Goal: Check status: Check status

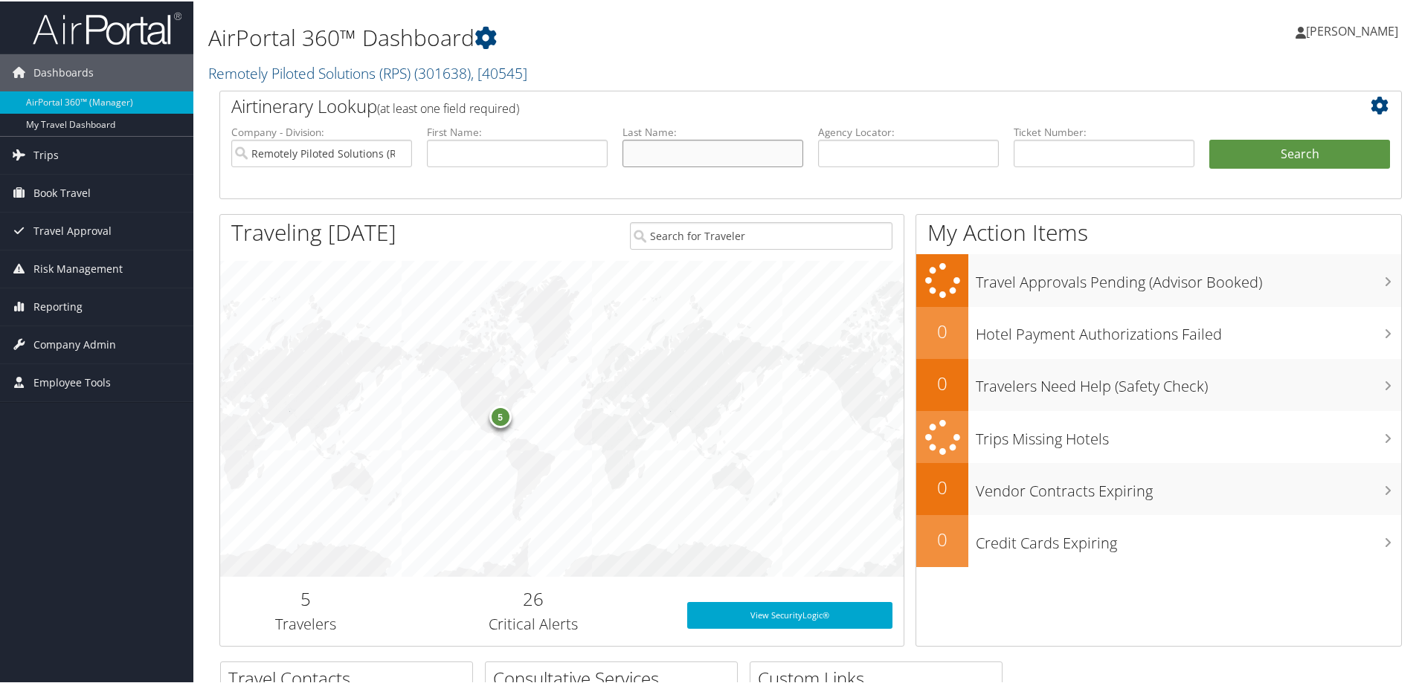
click at [690, 157] on input "text" at bounding box center [712, 152] width 181 height 28
type input "vandenbosche"
click at [1209, 138] on button "Search" at bounding box center [1299, 153] width 181 height 30
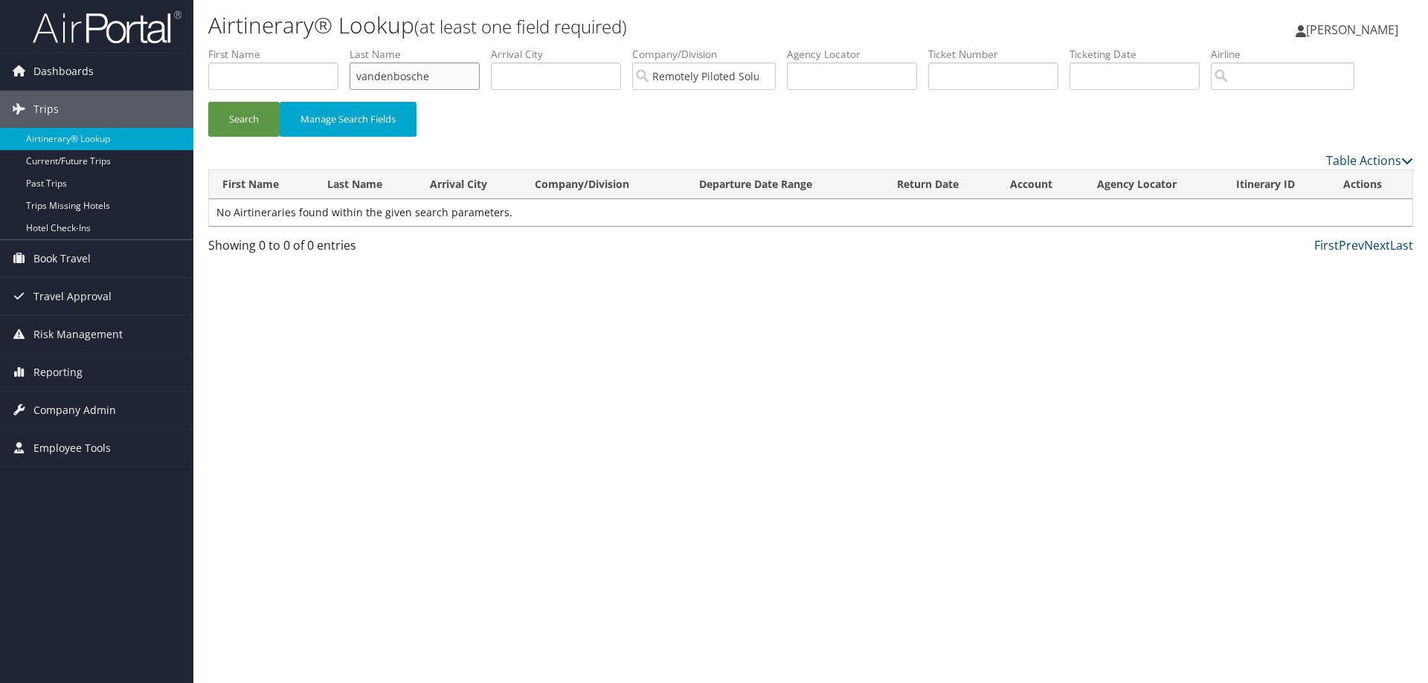
click at [411, 79] on input "vandenbosche" at bounding box center [414, 76] width 130 height 28
type input "vandenbossche"
click at [208, 102] on button "Search" at bounding box center [243, 119] width 71 height 35
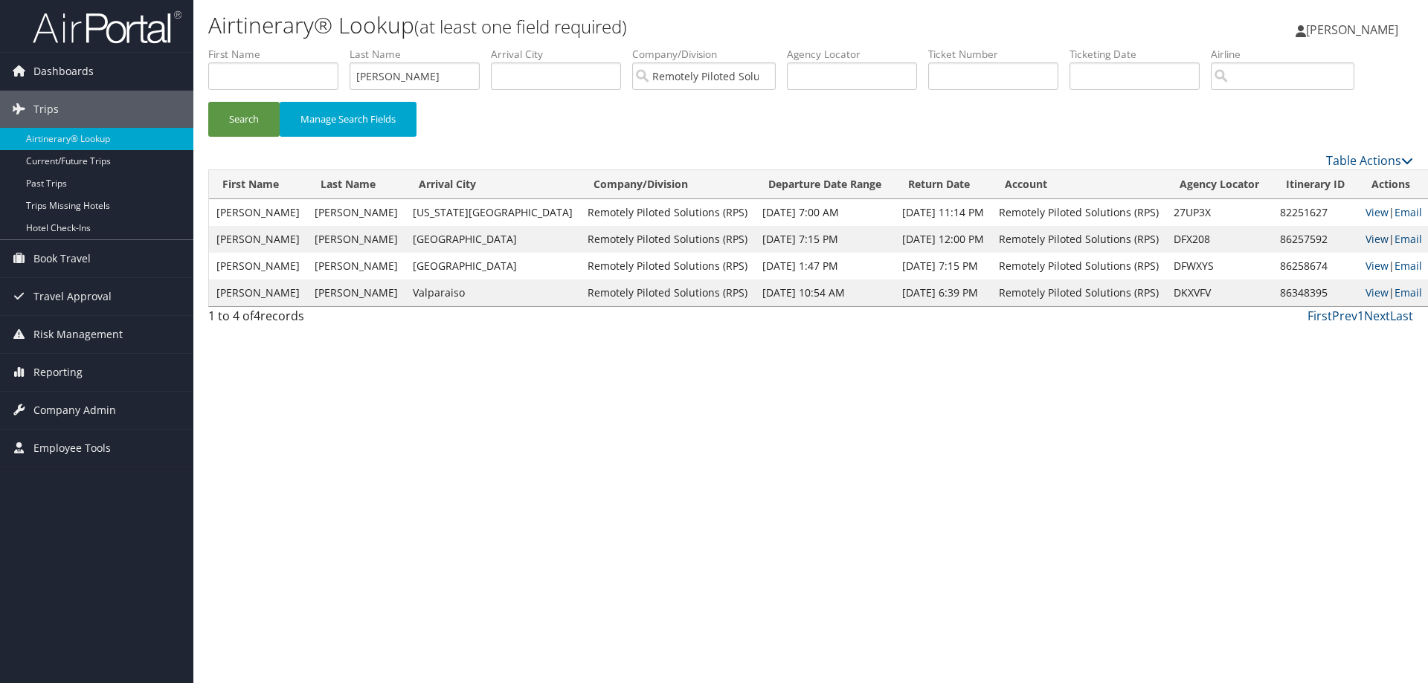
click at [1365, 238] on link "View" at bounding box center [1376, 239] width 23 height 14
click at [1365, 213] on link "View" at bounding box center [1376, 212] width 23 height 14
click at [1366, 267] on link "View" at bounding box center [1376, 266] width 23 height 14
click at [1365, 296] on link "View" at bounding box center [1376, 293] width 23 height 14
click at [1365, 291] on link "View" at bounding box center [1376, 293] width 23 height 14
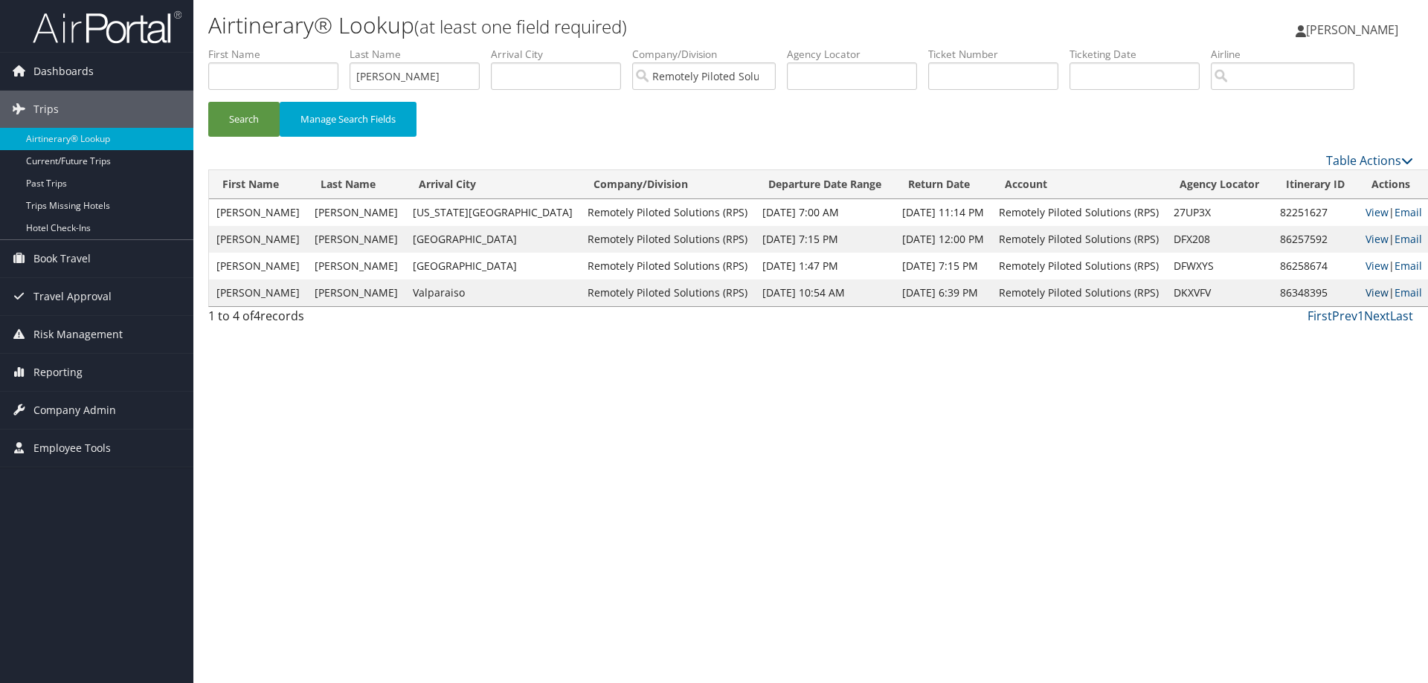
click at [1365, 292] on link "View" at bounding box center [1376, 293] width 23 height 14
click at [1365, 236] on link "View" at bounding box center [1376, 239] width 23 height 14
click at [99, 164] on link "Current/Future Trips" at bounding box center [96, 161] width 193 height 22
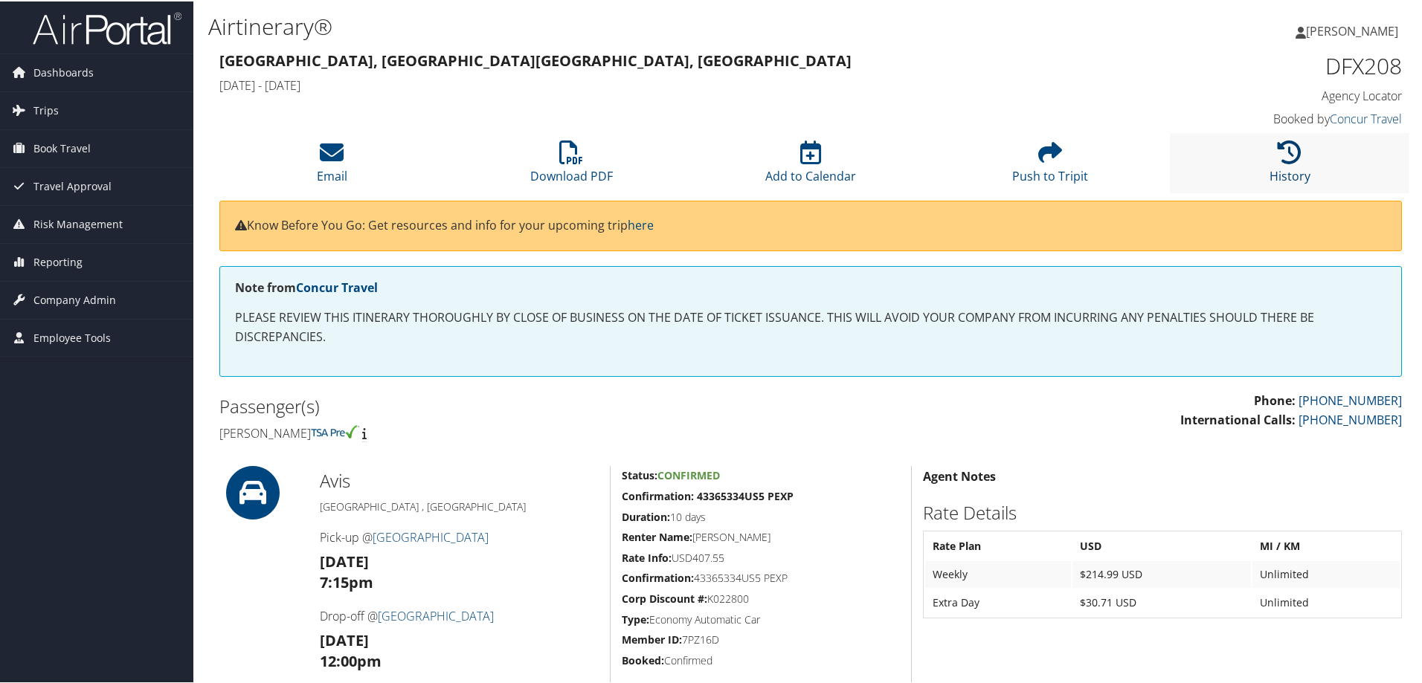
click at [1281, 169] on link "History" at bounding box center [1289, 165] width 41 height 36
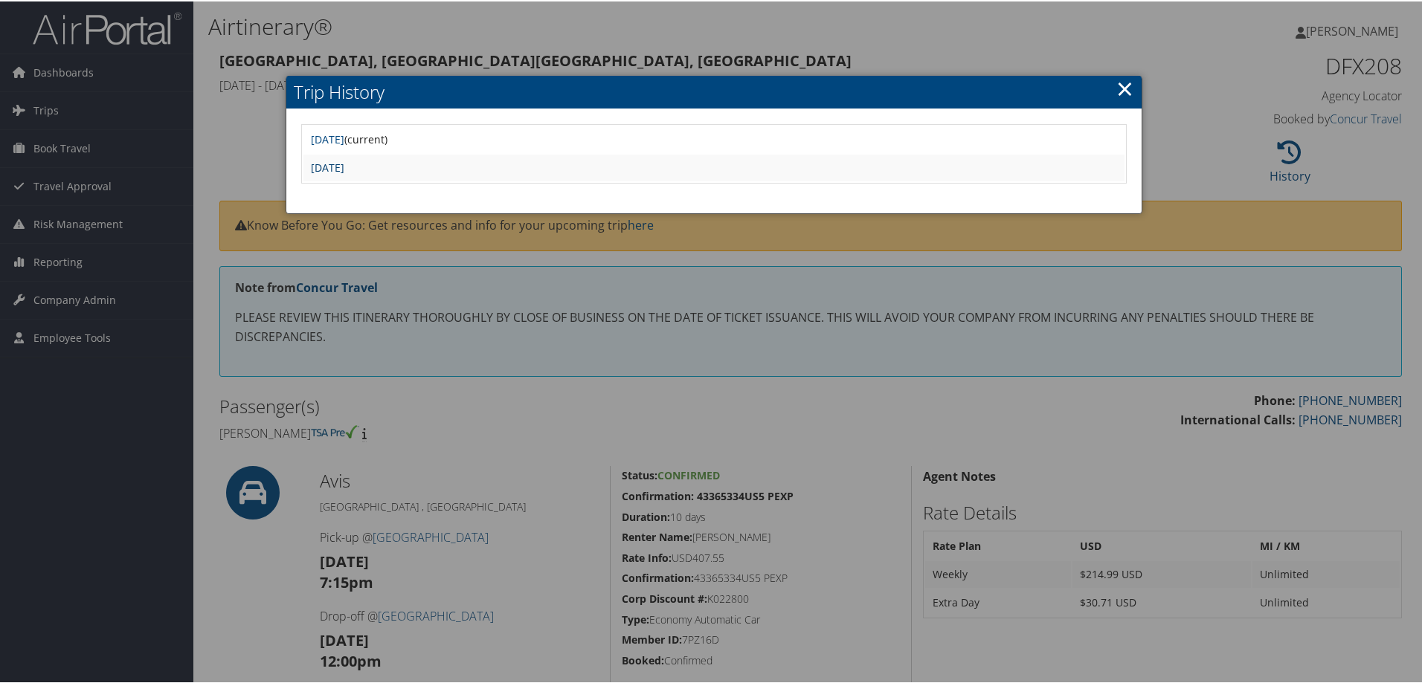
click at [344, 161] on link "Tue Sep 16 17:31:58 MDT 2025" at bounding box center [327, 166] width 33 height 14
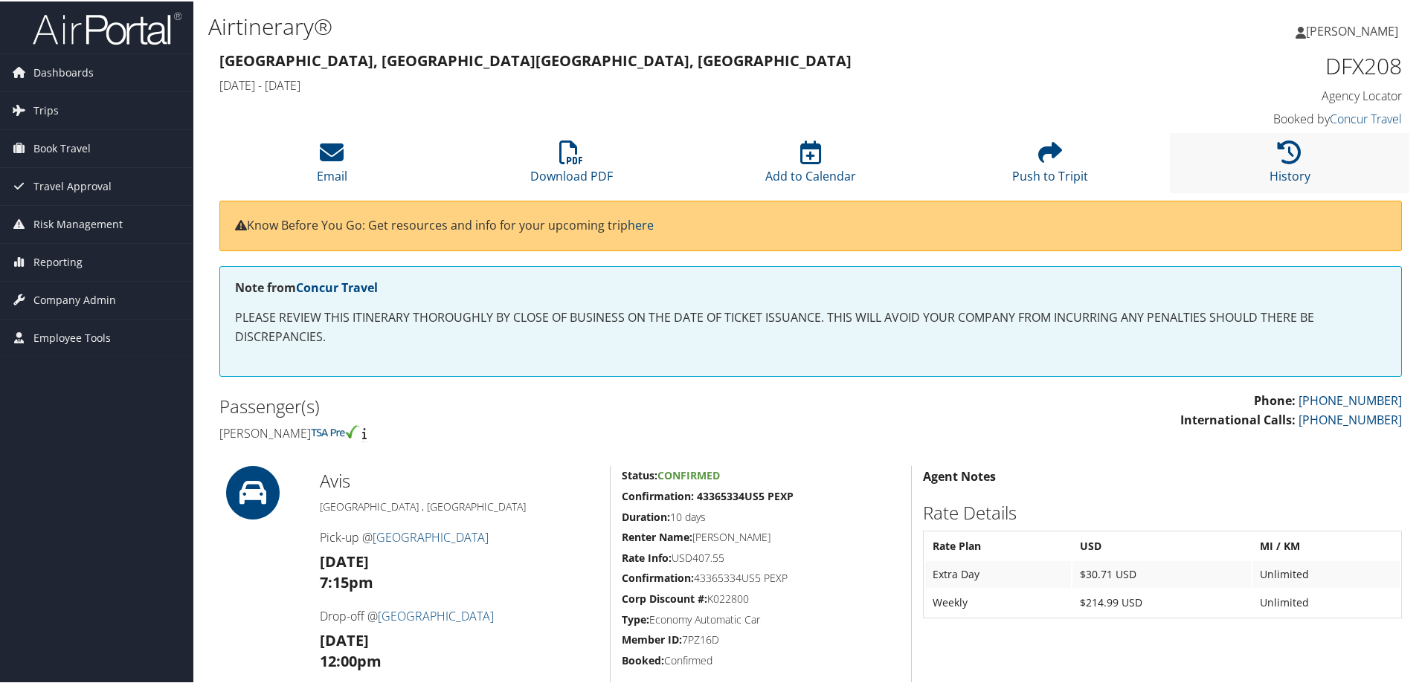
click at [1263, 154] on li "History" at bounding box center [1289, 162] width 239 height 60
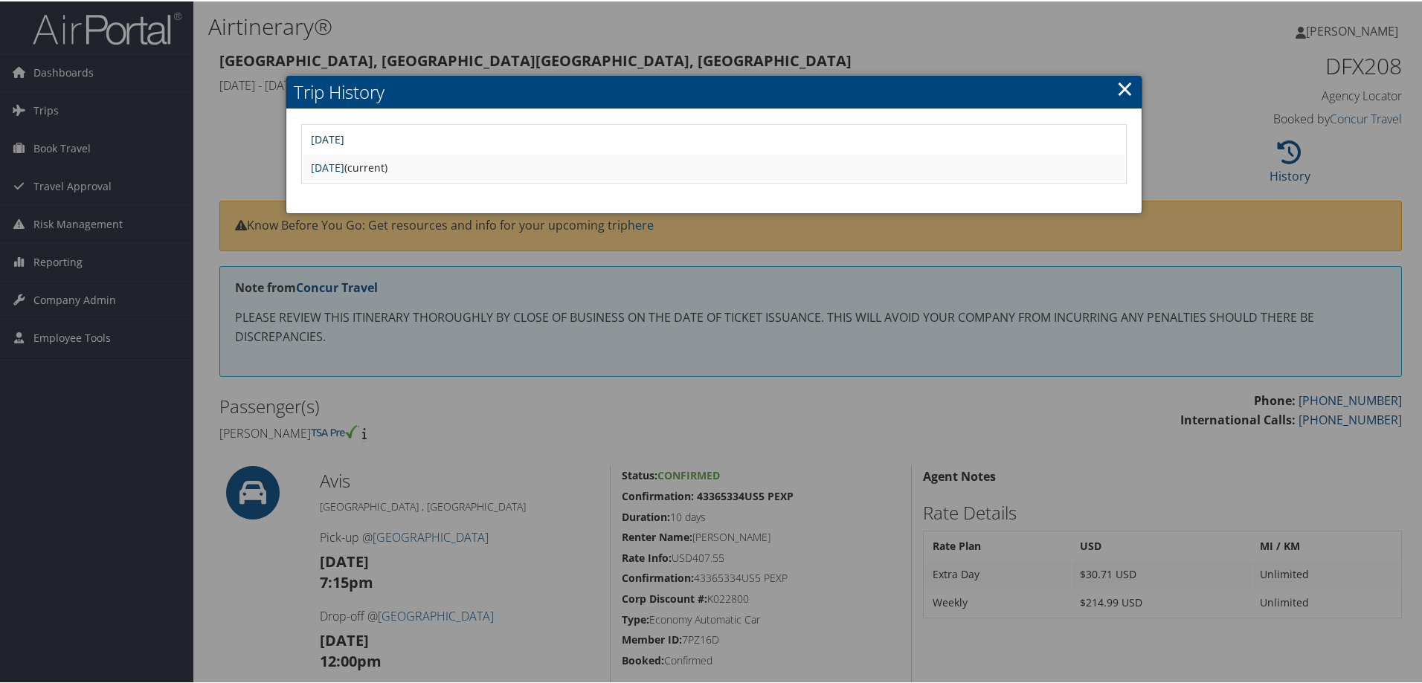
click at [344, 140] on link "[DATE]" at bounding box center [327, 138] width 33 height 14
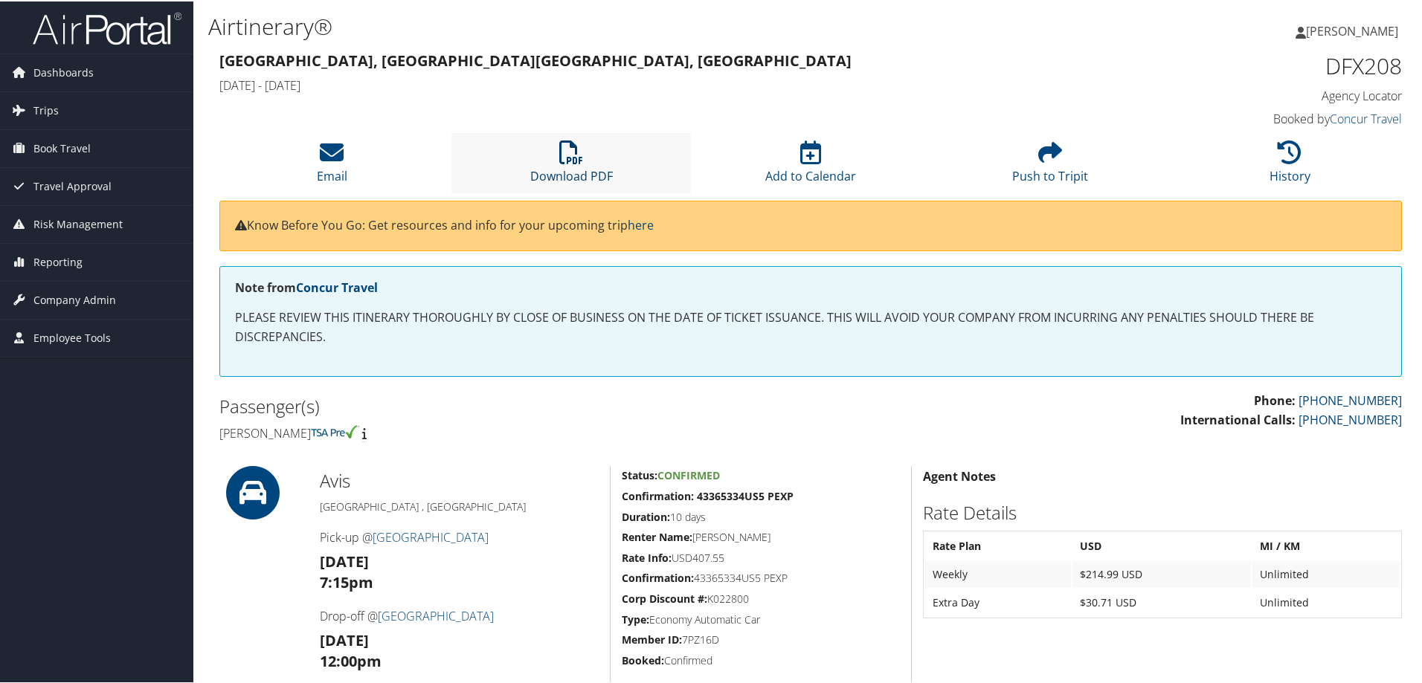
click at [572, 158] on icon at bounding box center [571, 151] width 24 height 24
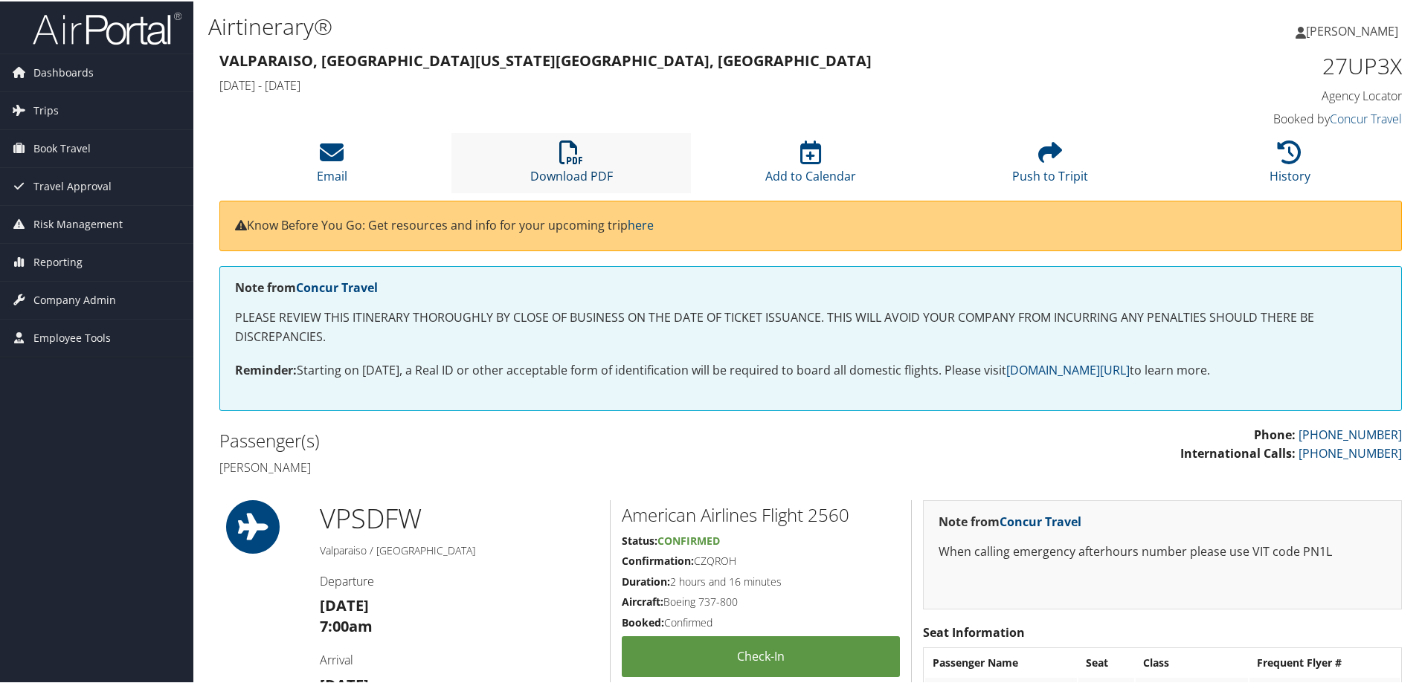
click at [576, 161] on icon at bounding box center [571, 151] width 24 height 24
click at [1285, 149] on icon at bounding box center [1289, 151] width 24 height 24
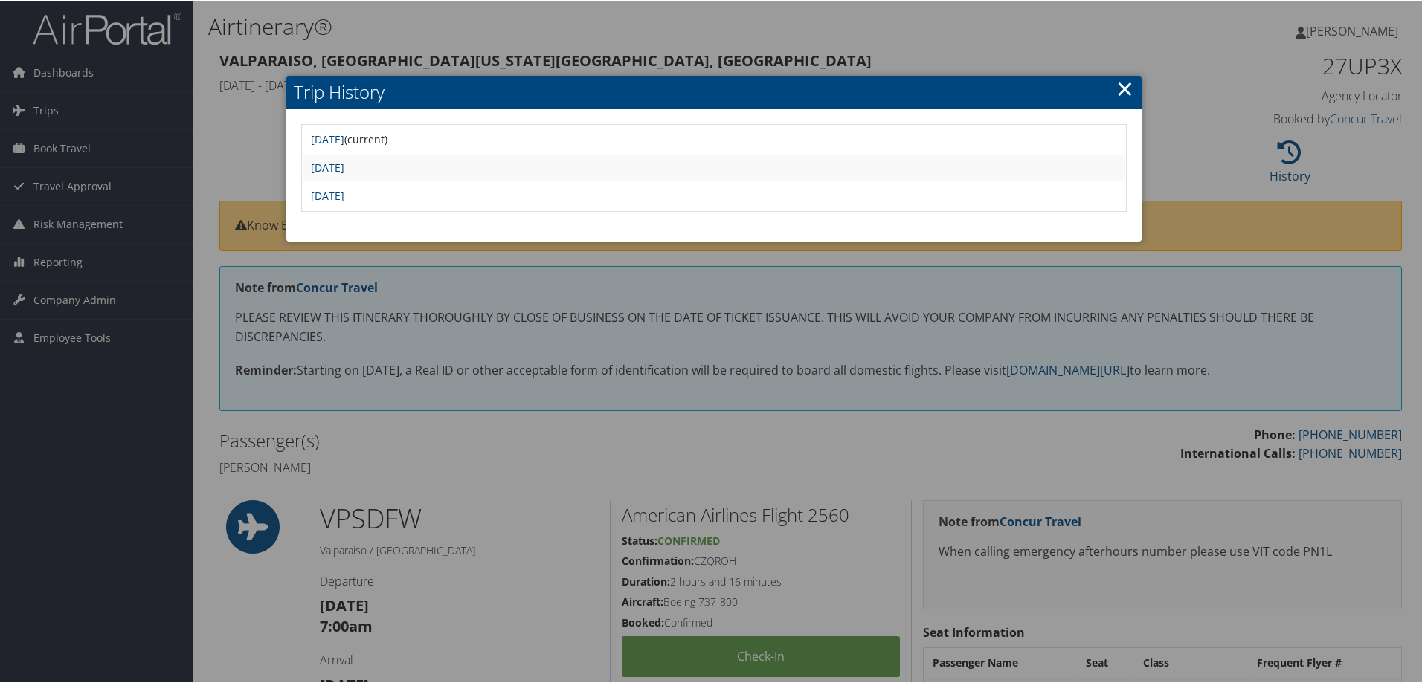
click at [419, 155] on td "Wed May 29 11:34:20 MDT 2024" at bounding box center [713, 166] width 821 height 27
click at [344, 172] on link "Wed May 29 11:34:20 MDT 2024" at bounding box center [327, 166] width 33 height 14
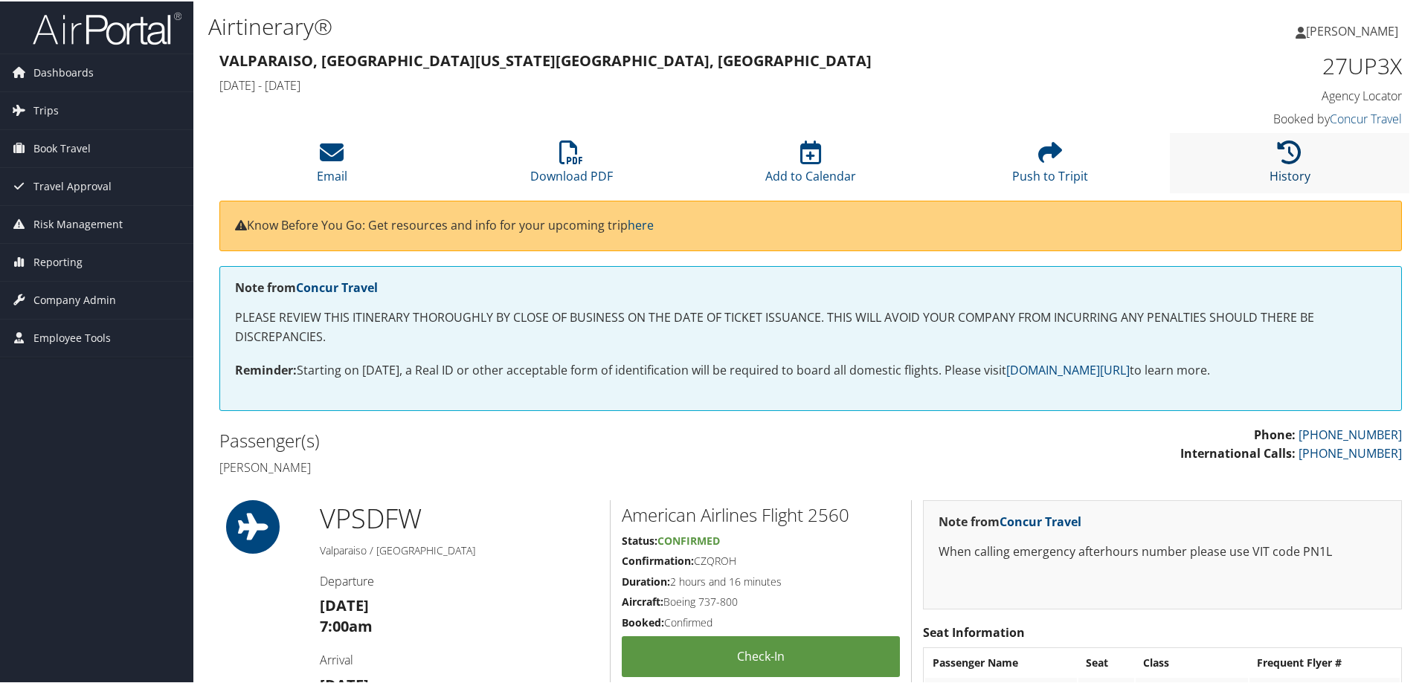
click at [1295, 158] on icon at bounding box center [1289, 151] width 24 height 24
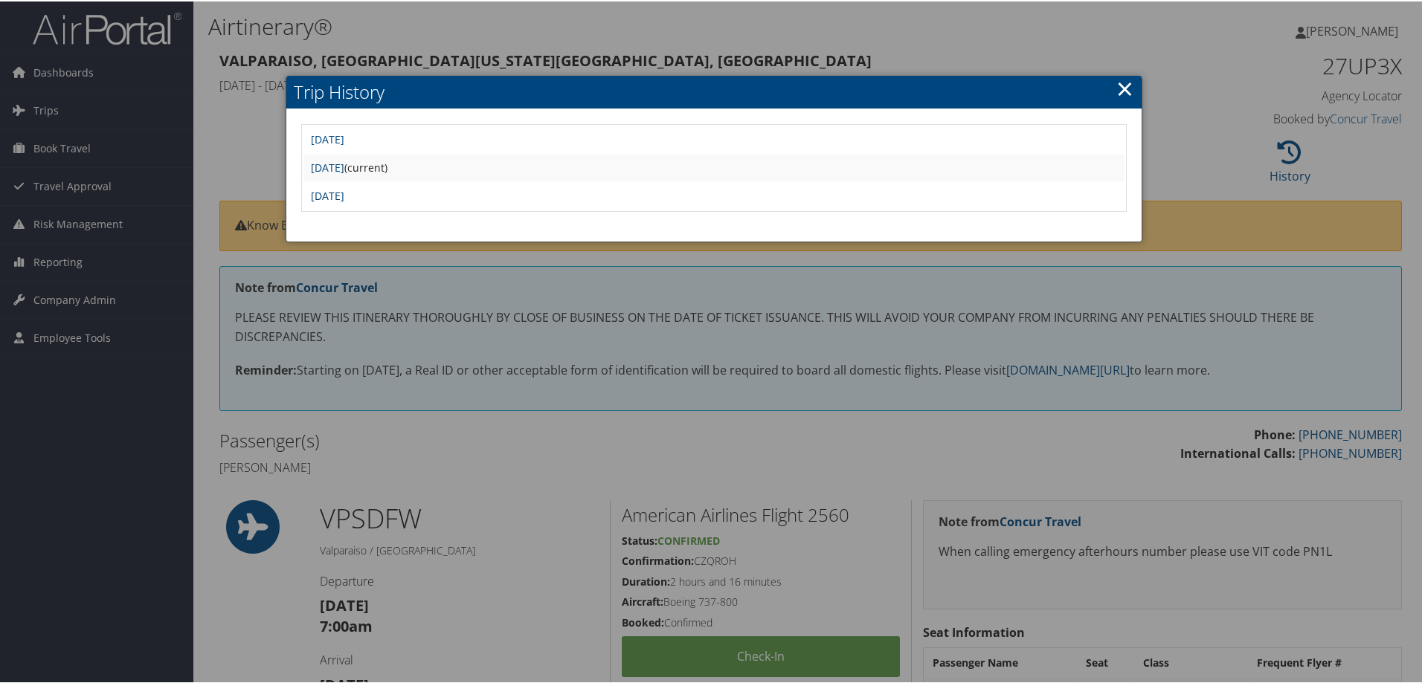
click at [344, 198] on link "[DATE]" at bounding box center [327, 194] width 33 height 14
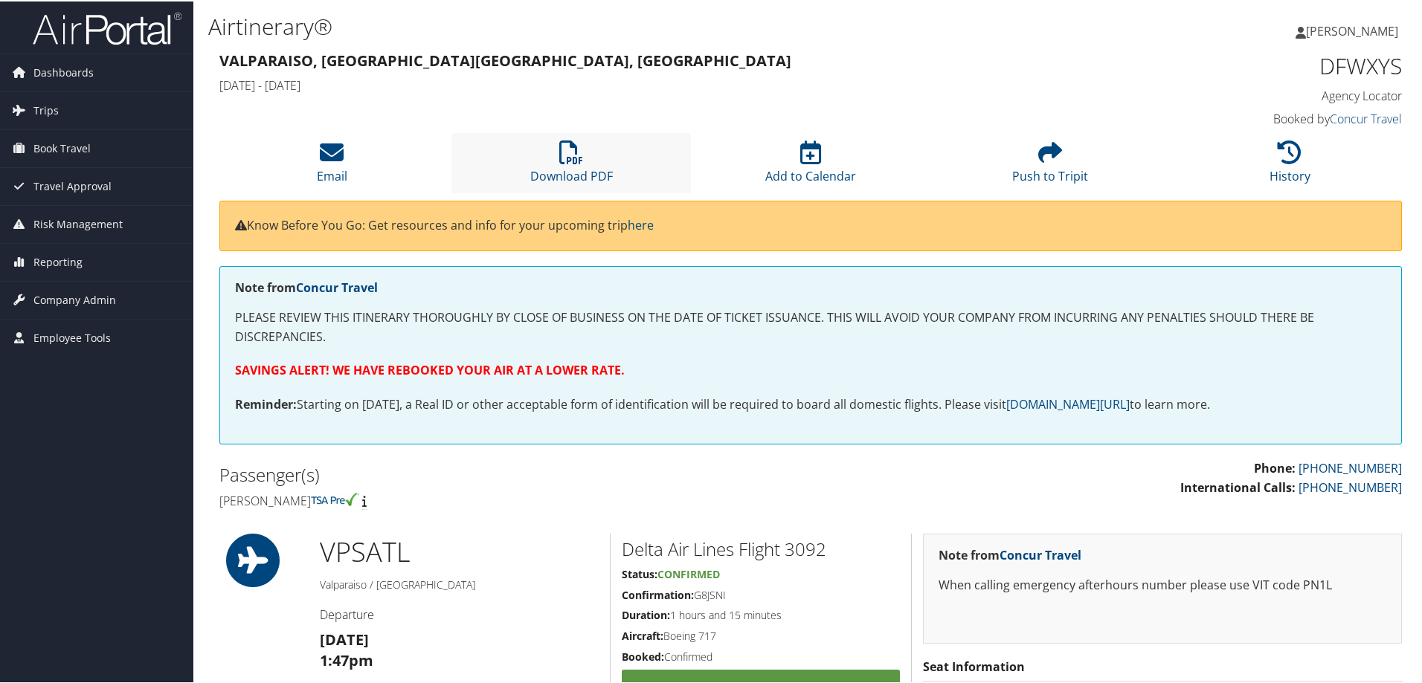
click at [596, 162] on li "Download PDF" at bounding box center [570, 162] width 239 height 60
click at [1302, 164] on li "History" at bounding box center [1289, 162] width 239 height 60
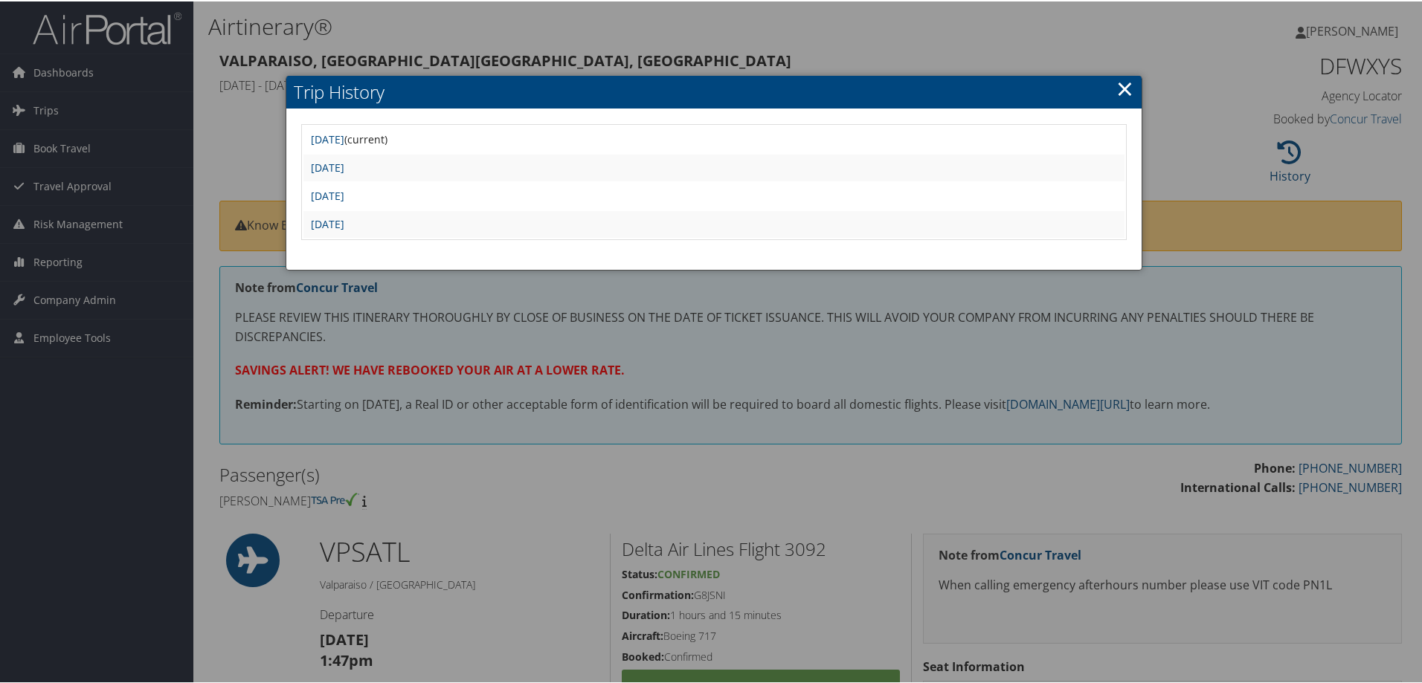
click at [430, 158] on td "[DATE]" at bounding box center [713, 166] width 821 height 27
click at [344, 163] on link "[DATE]" at bounding box center [327, 166] width 33 height 14
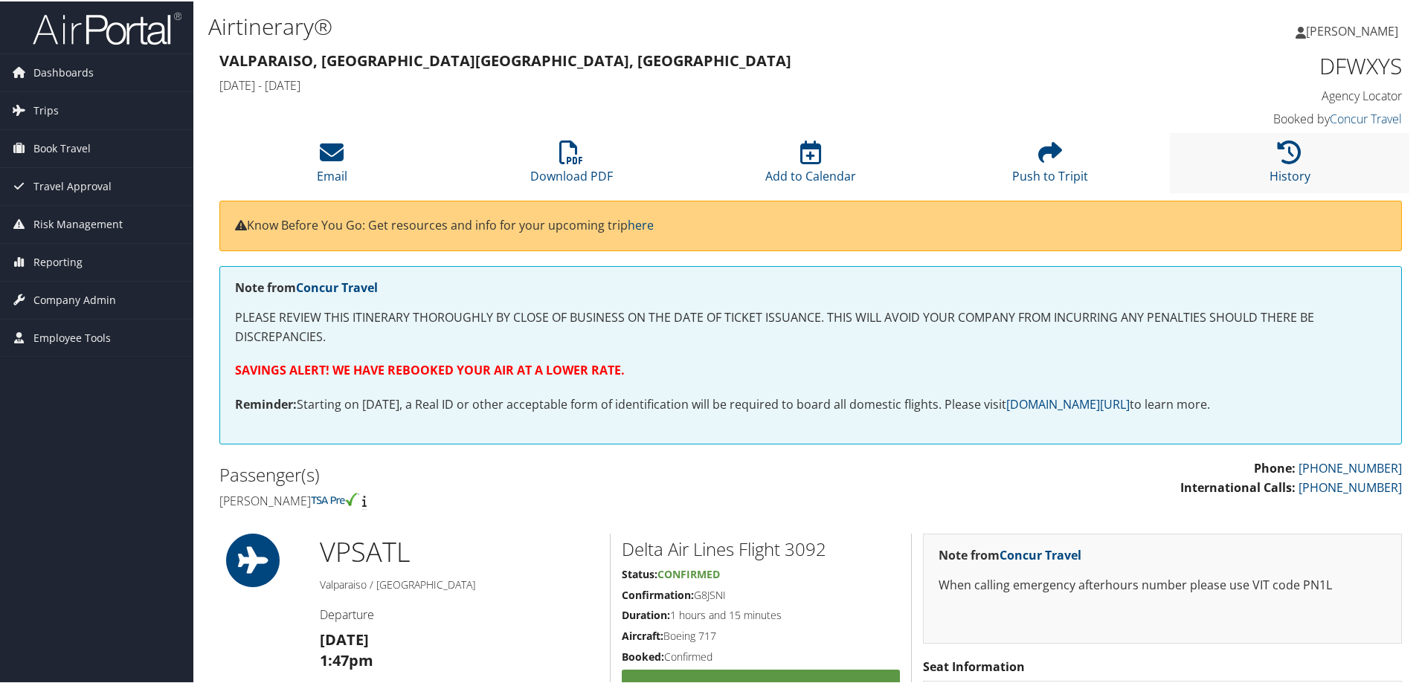
click at [1275, 164] on li "History" at bounding box center [1289, 162] width 239 height 60
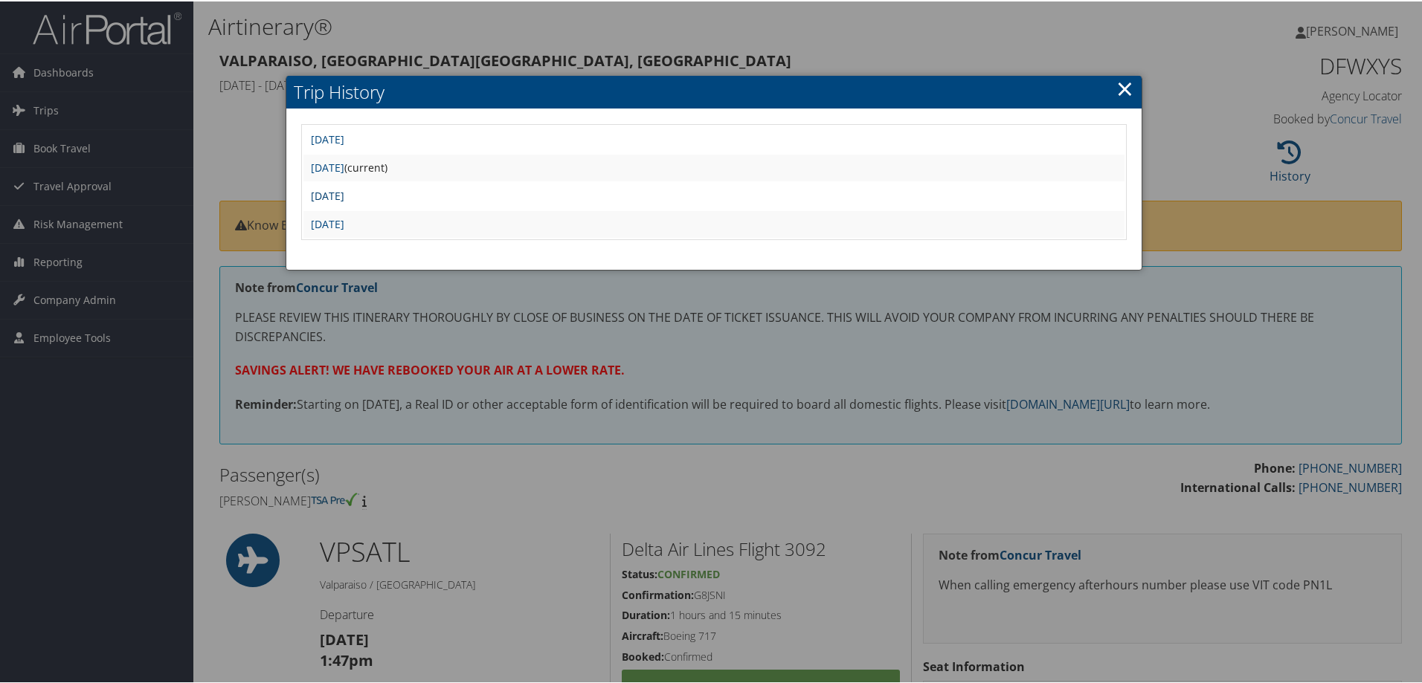
click at [344, 196] on link "[DATE]" at bounding box center [327, 194] width 33 height 14
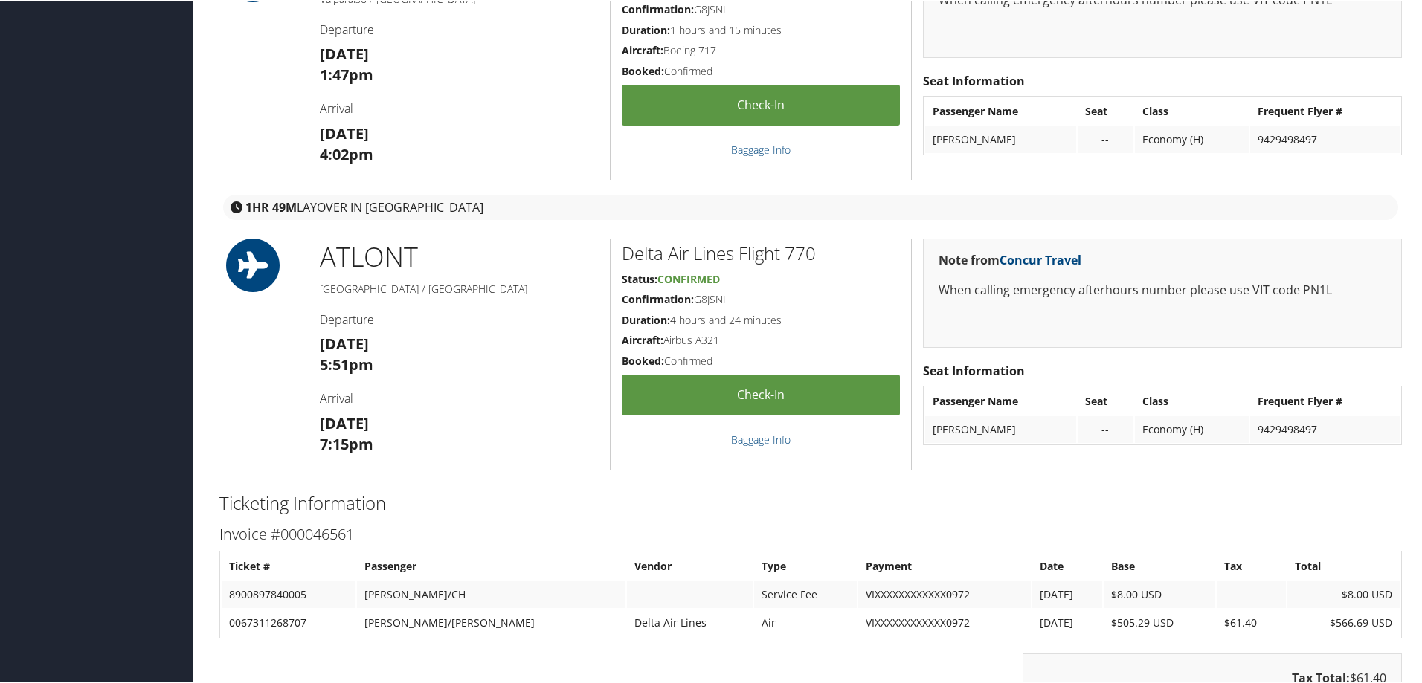
scroll to position [744, 0]
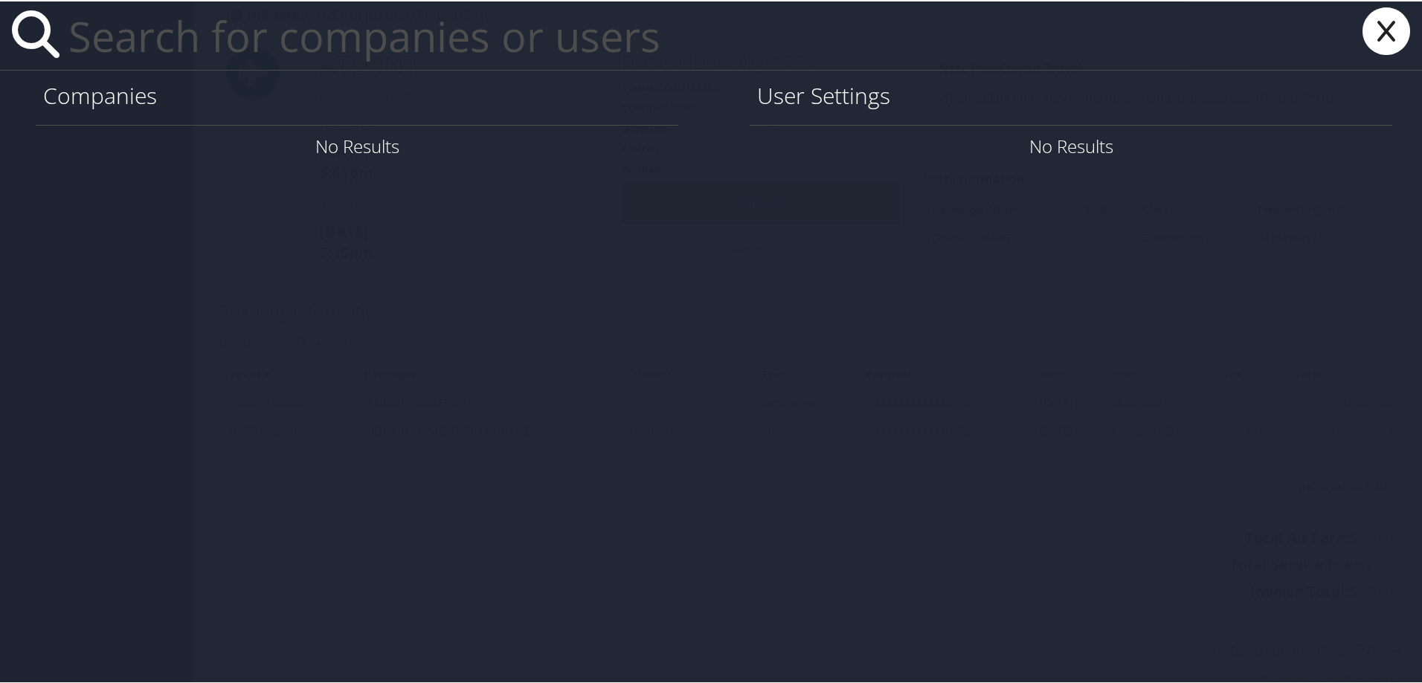
click at [1387, 27] on icon at bounding box center [1385, 30] width 59 height 48
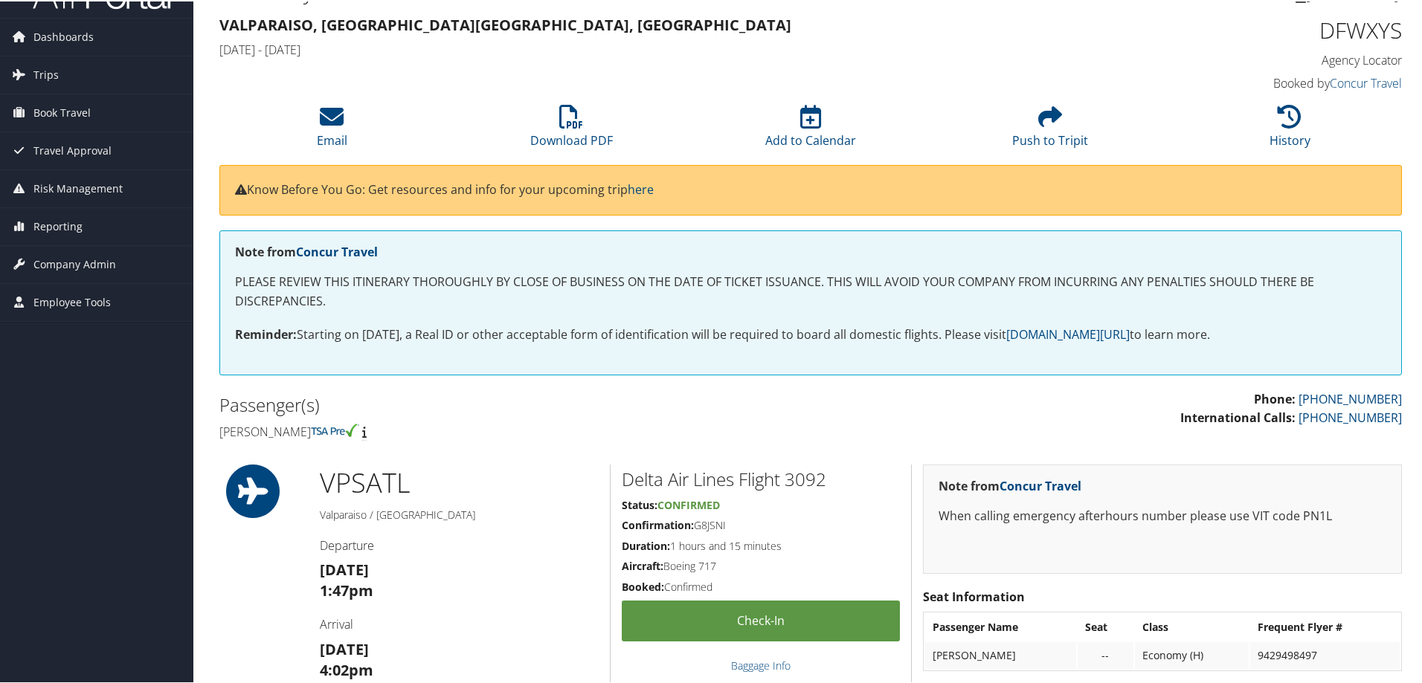
scroll to position [0, 0]
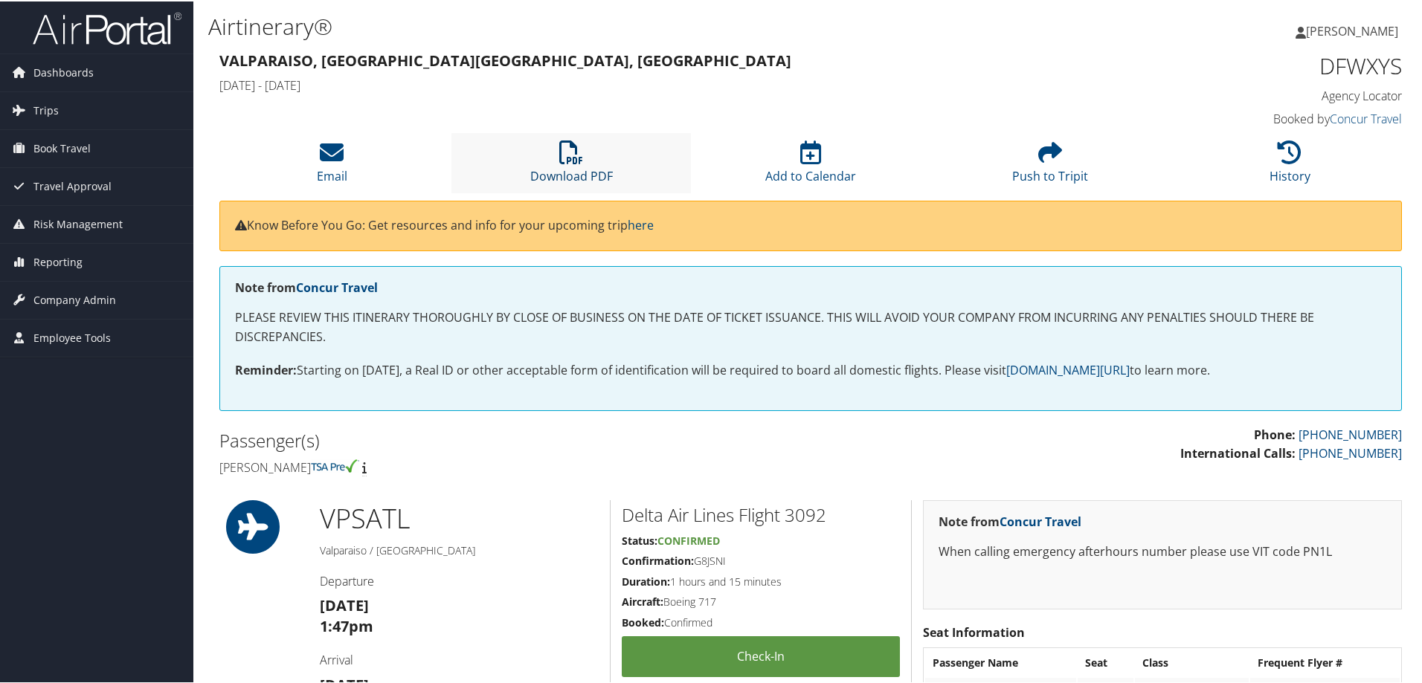
click at [593, 169] on link "Download PDF" at bounding box center [571, 165] width 83 height 36
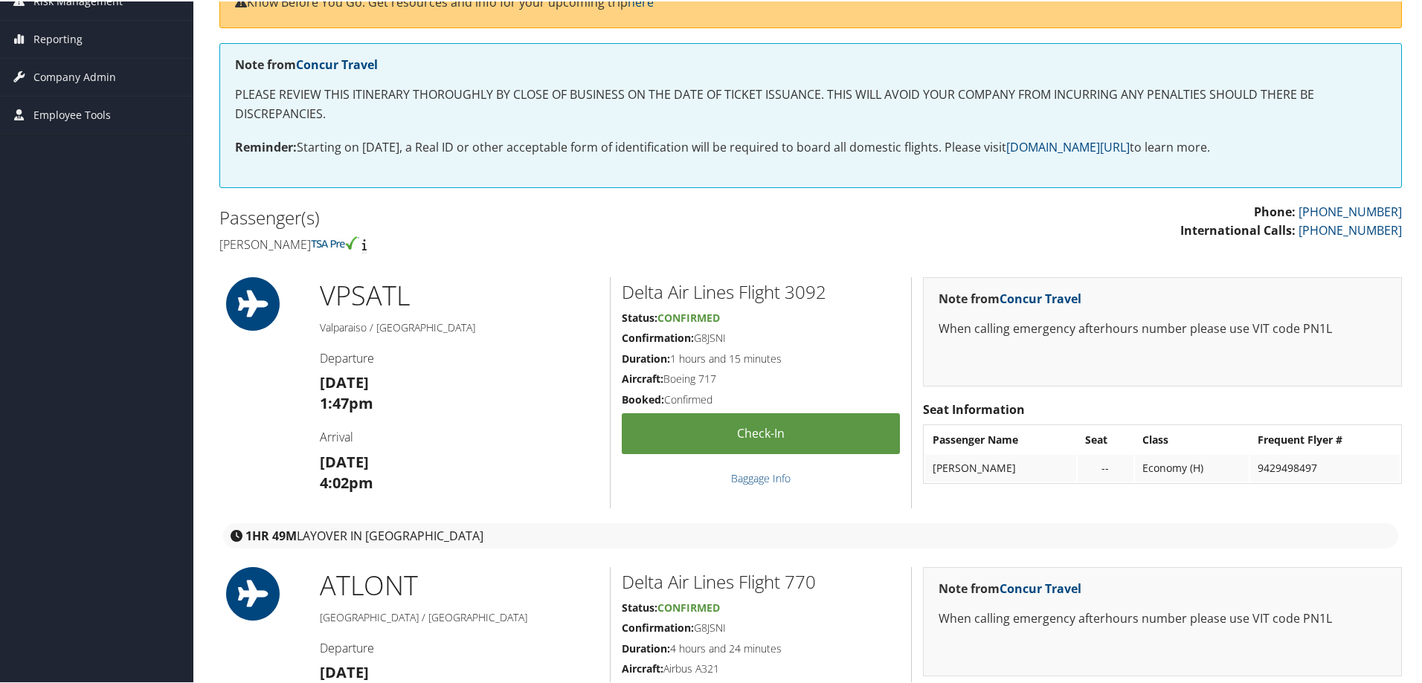
scroll to position [74, 0]
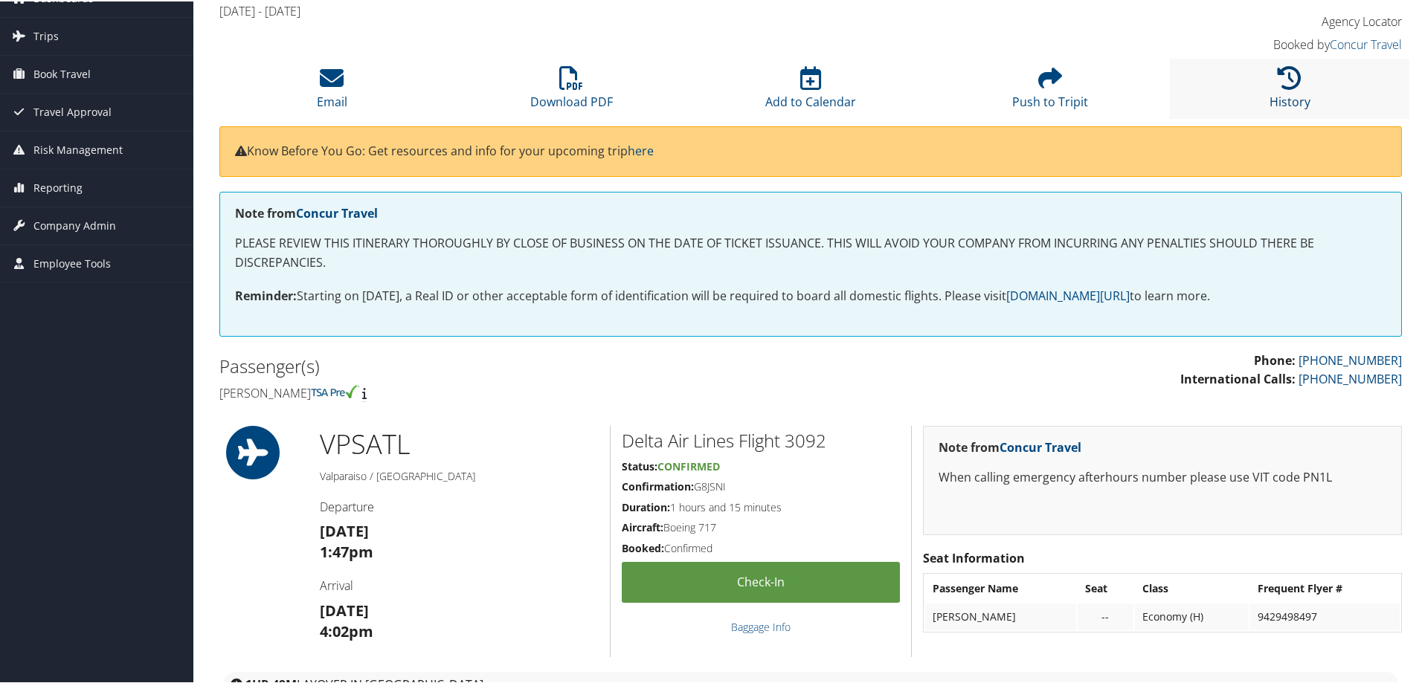
click at [1277, 80] on icon at bounding box center [1289, 77] width 24 height 24
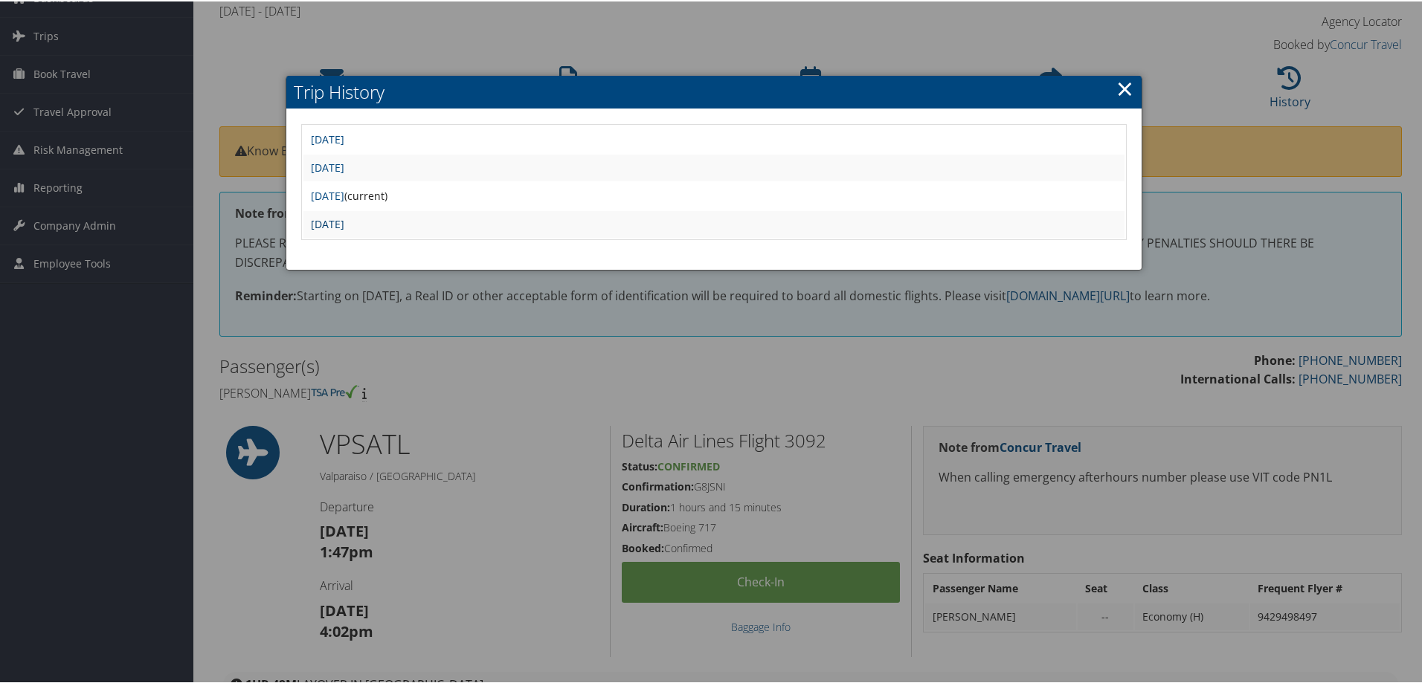
click at [344, 223] on link "Tue Sep 16 17:38:23 MDT 2025" at bounding box center [327, 223] width 33 height 14
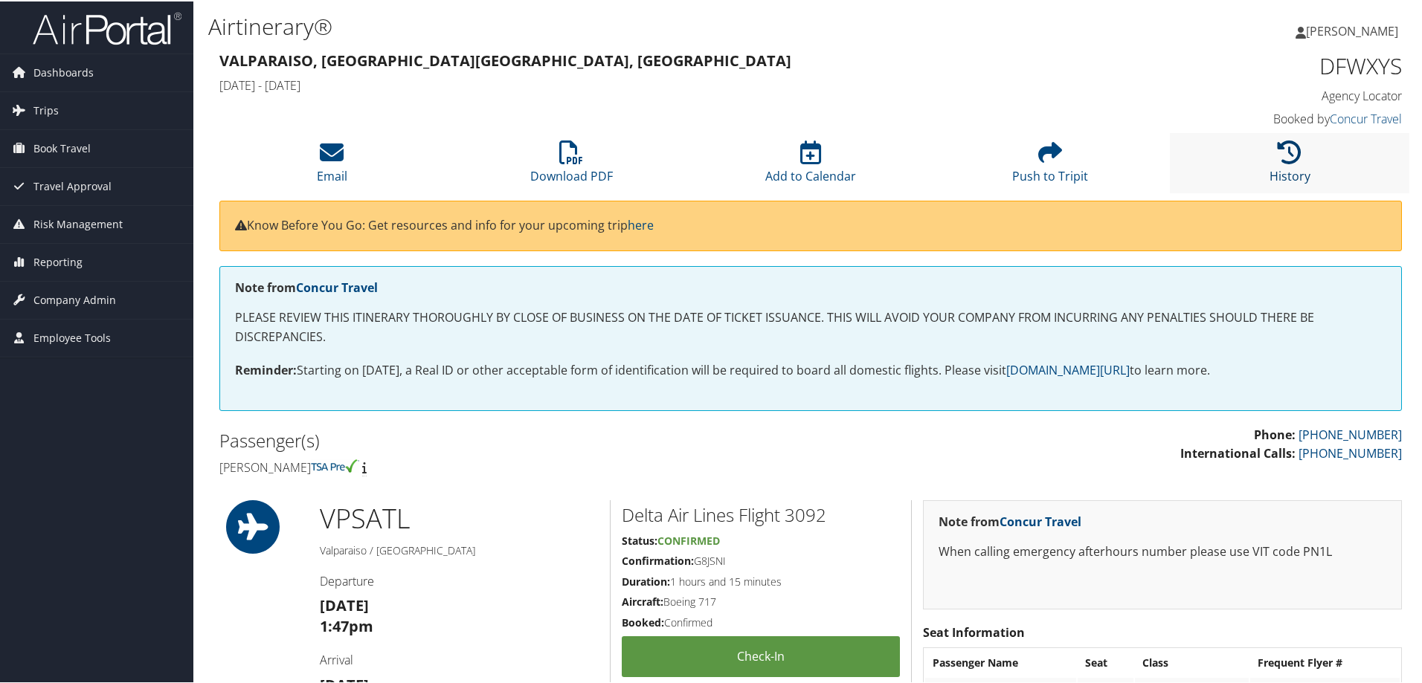
click at [1284, 154] on icon at bounding box center [1289, 151] width 24 height 24
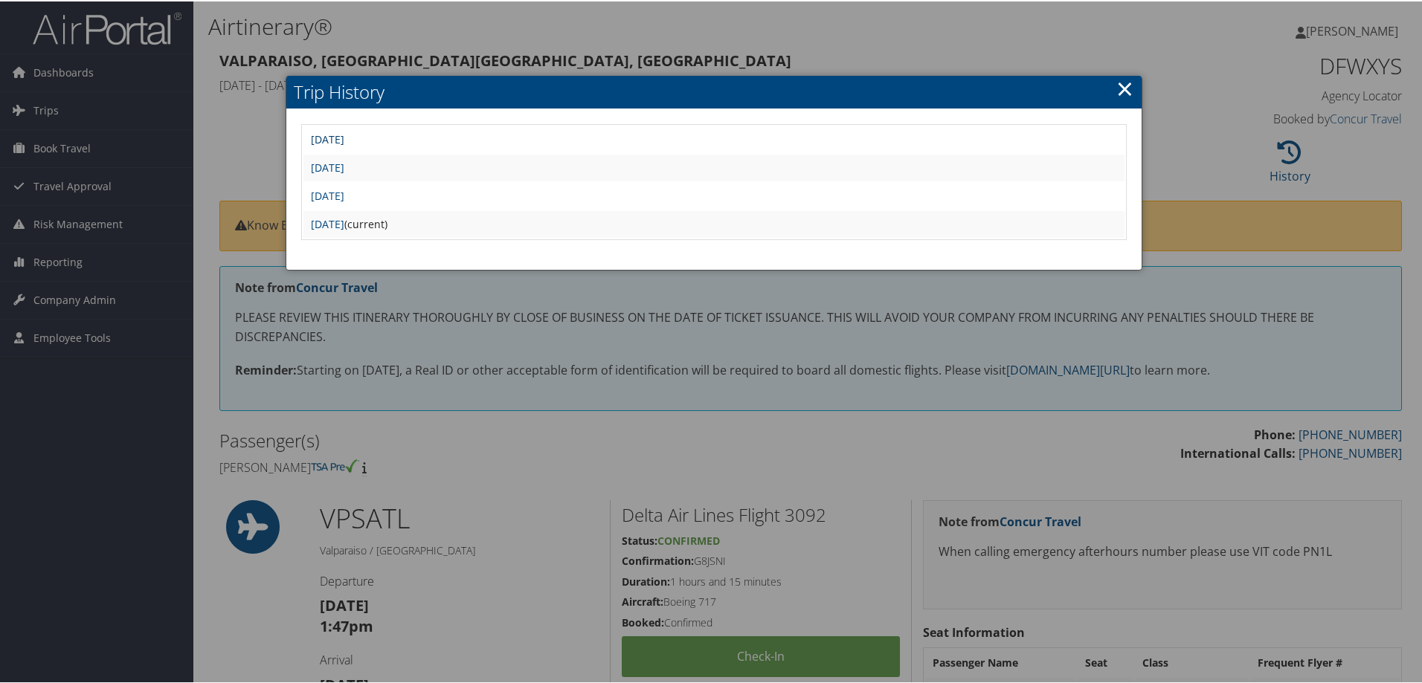
click at [344, 138] on link "[DATE]" at bounding box center [327, 138] width 33 height 14
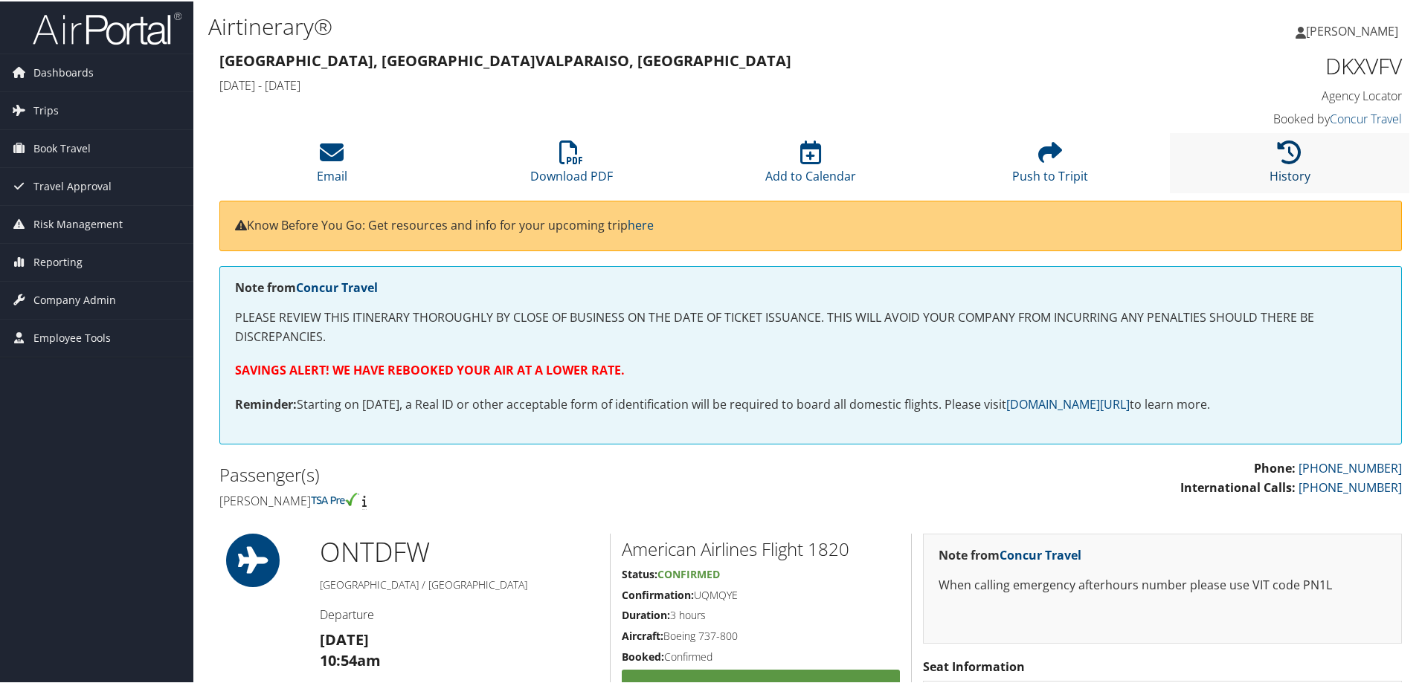
click at [1277, 150] on icon at bounding box center [1289, 151] width 24 height 24
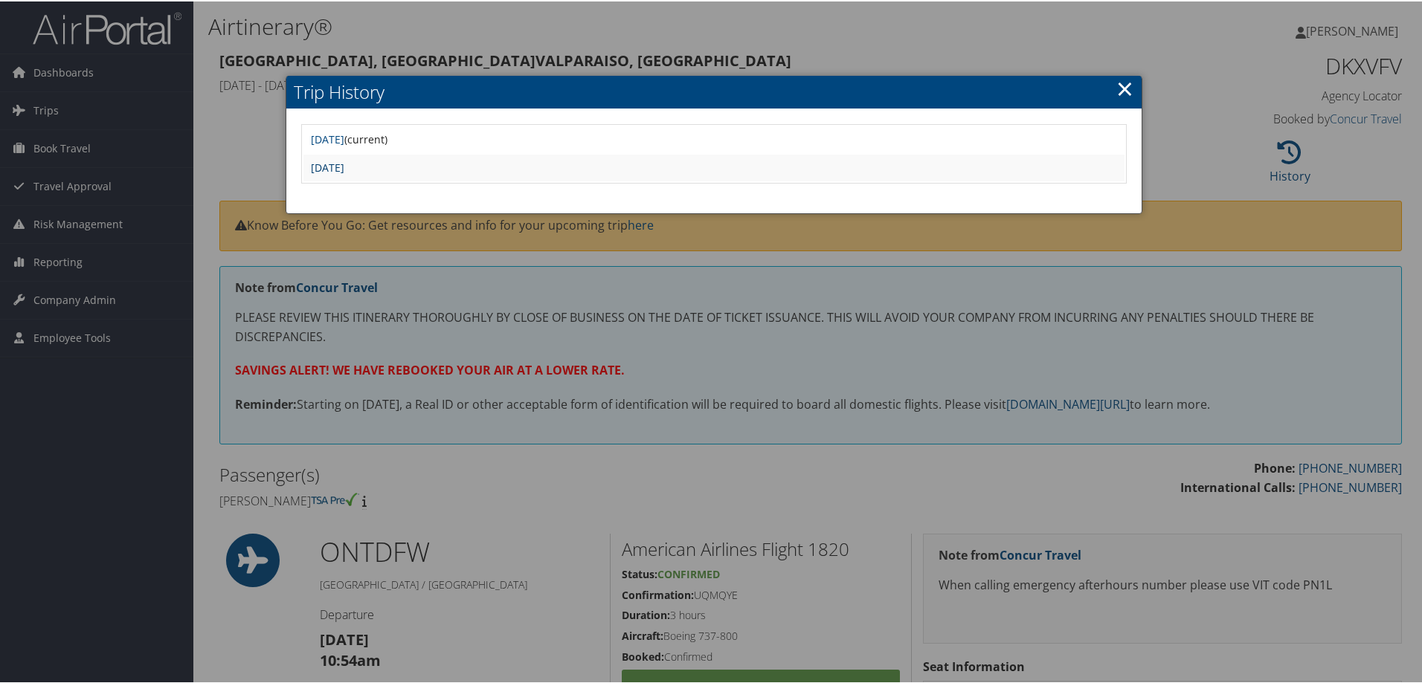
click at [344, 161] on link "[DATE]" at bounding box center [327, 166] width 33 height 14
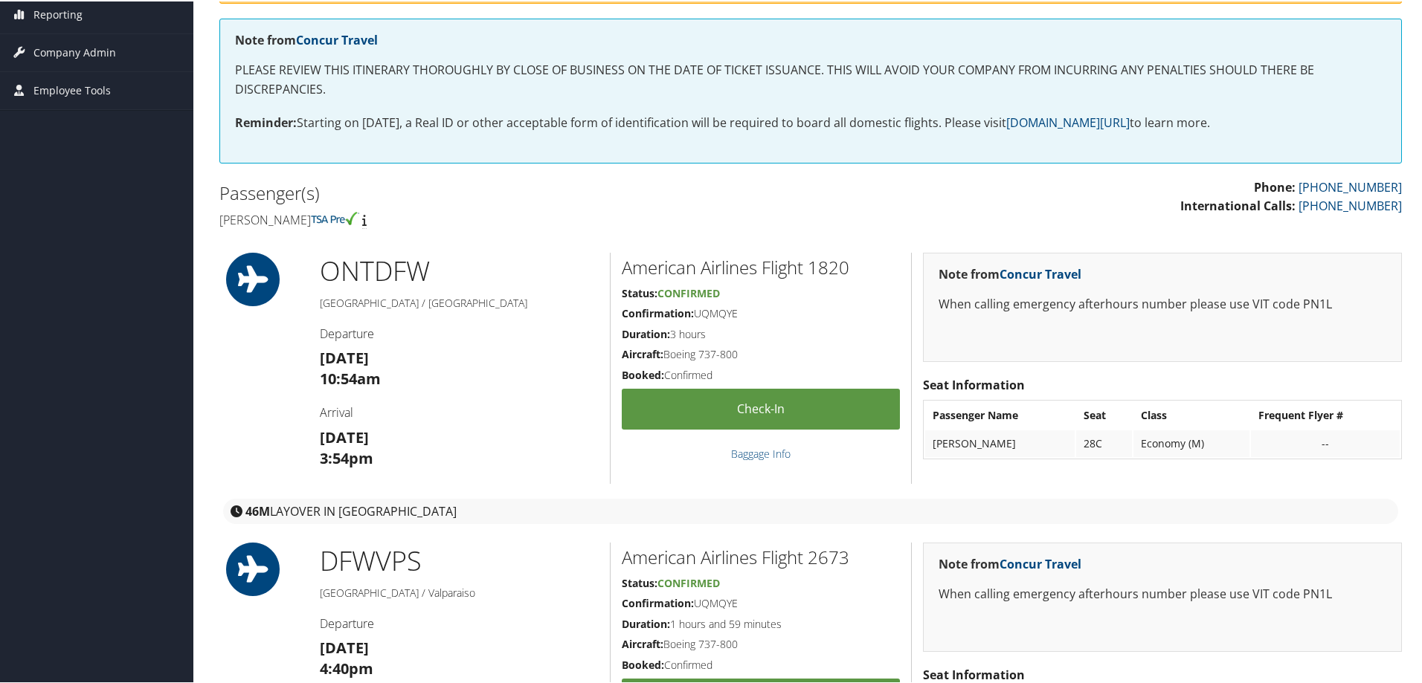
scroll to position [129, 0]
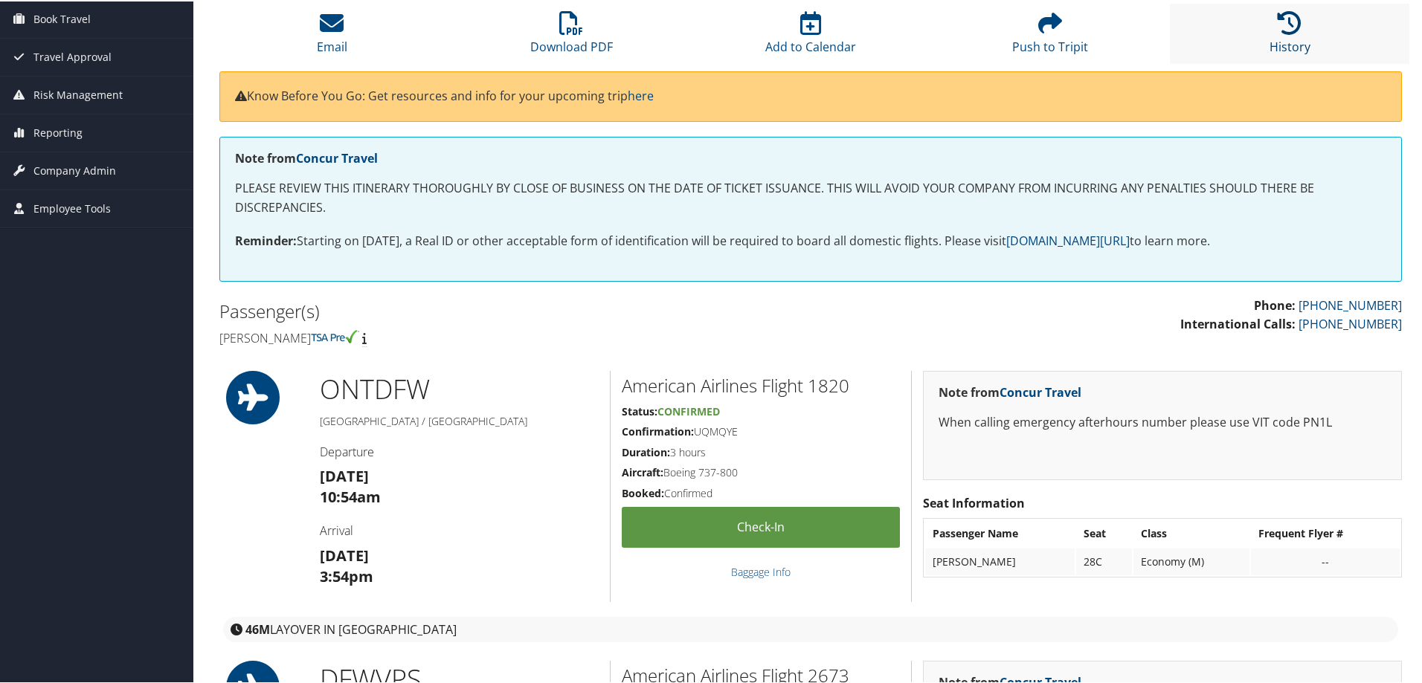
click at [1277, 29] on icon at bounding box center [1289, 22] width 24 height 24
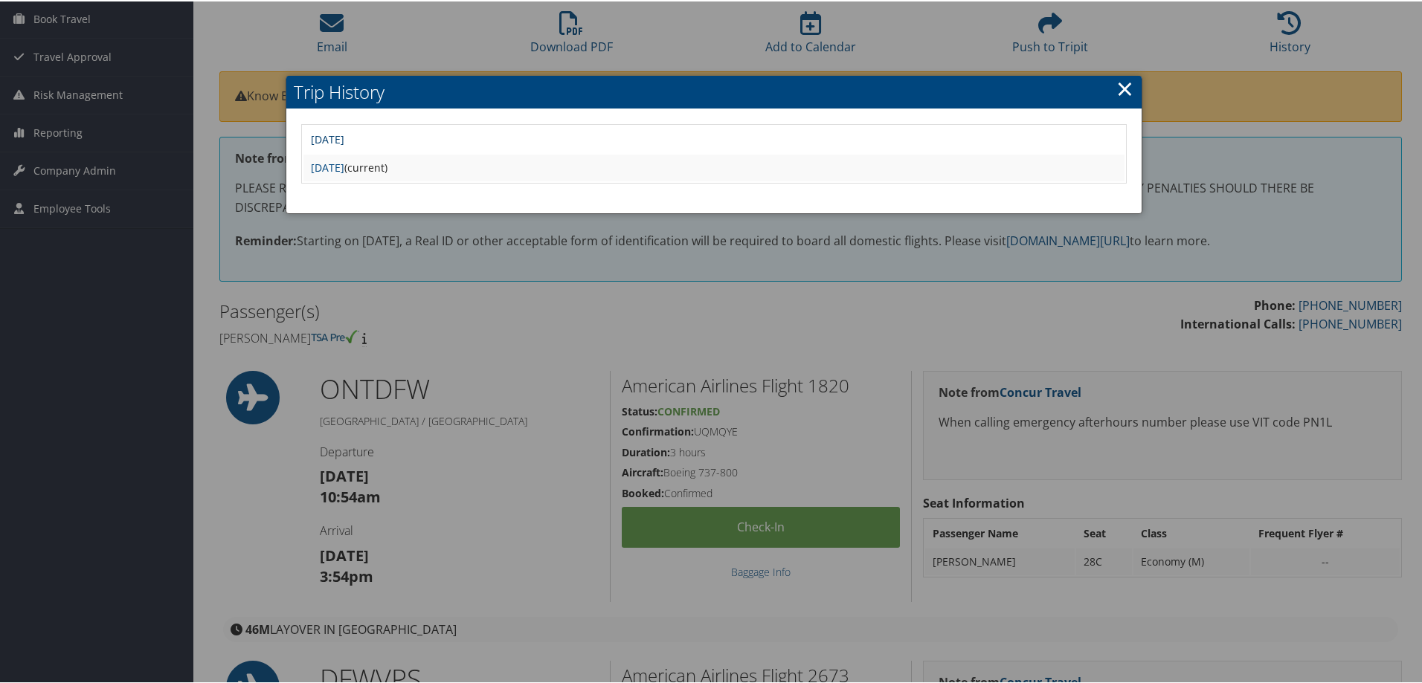
click at [344, 131] on link "[DATE]" at bounding box center [327, 138] width 33 height 14
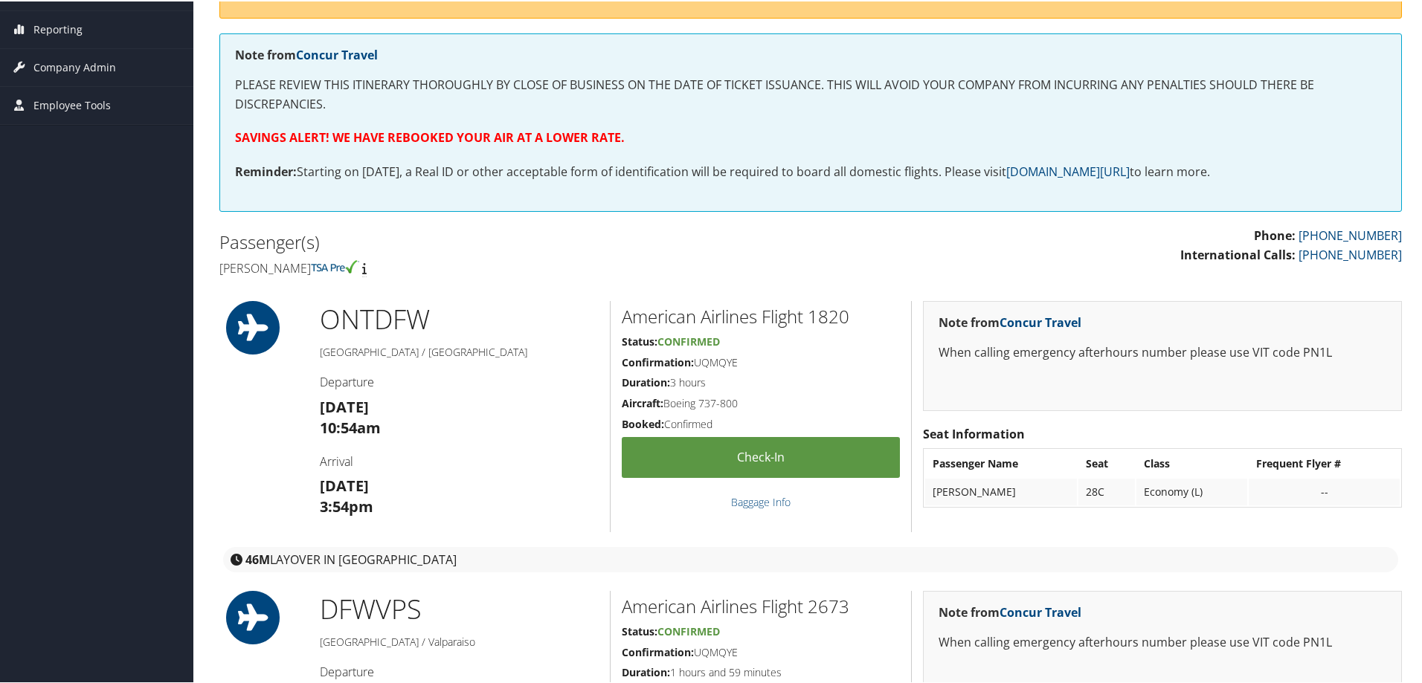
scroll to position [45, 0]
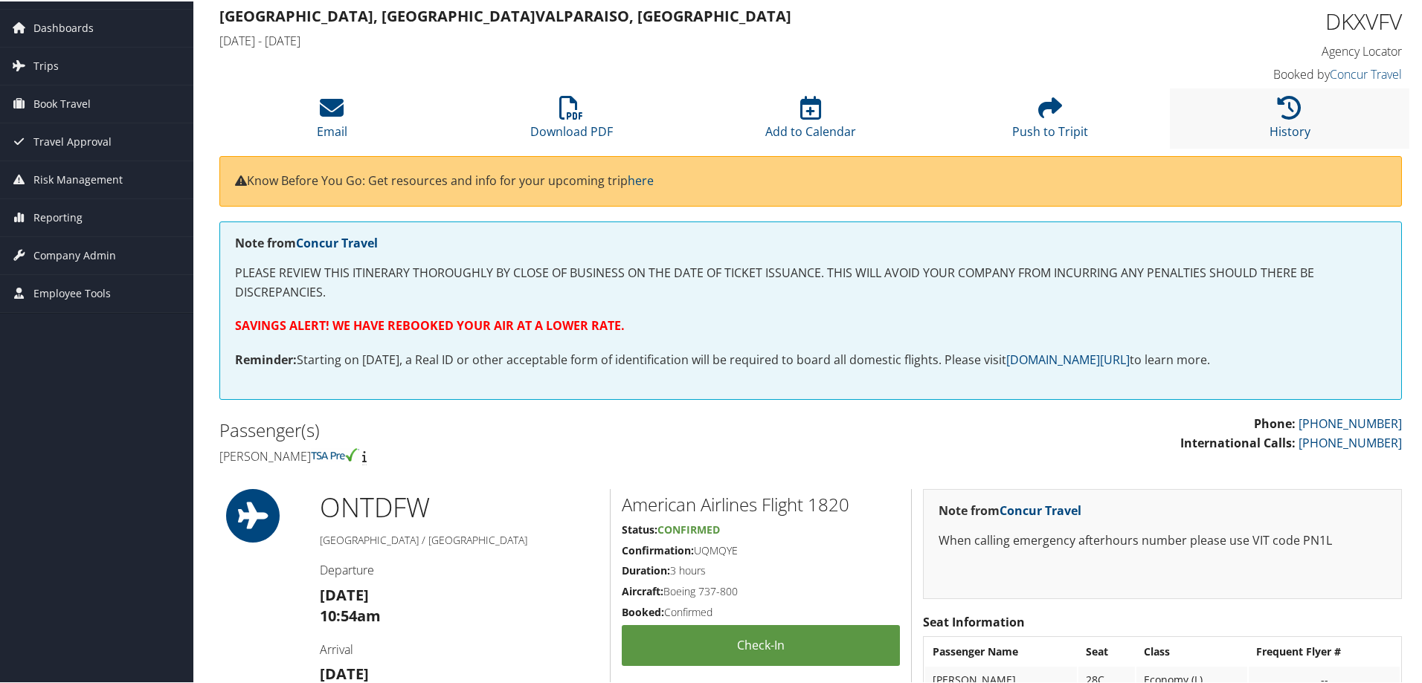
click at [1256, 122] on li "History" at bounding box center [1289, 117] width 239 height 60
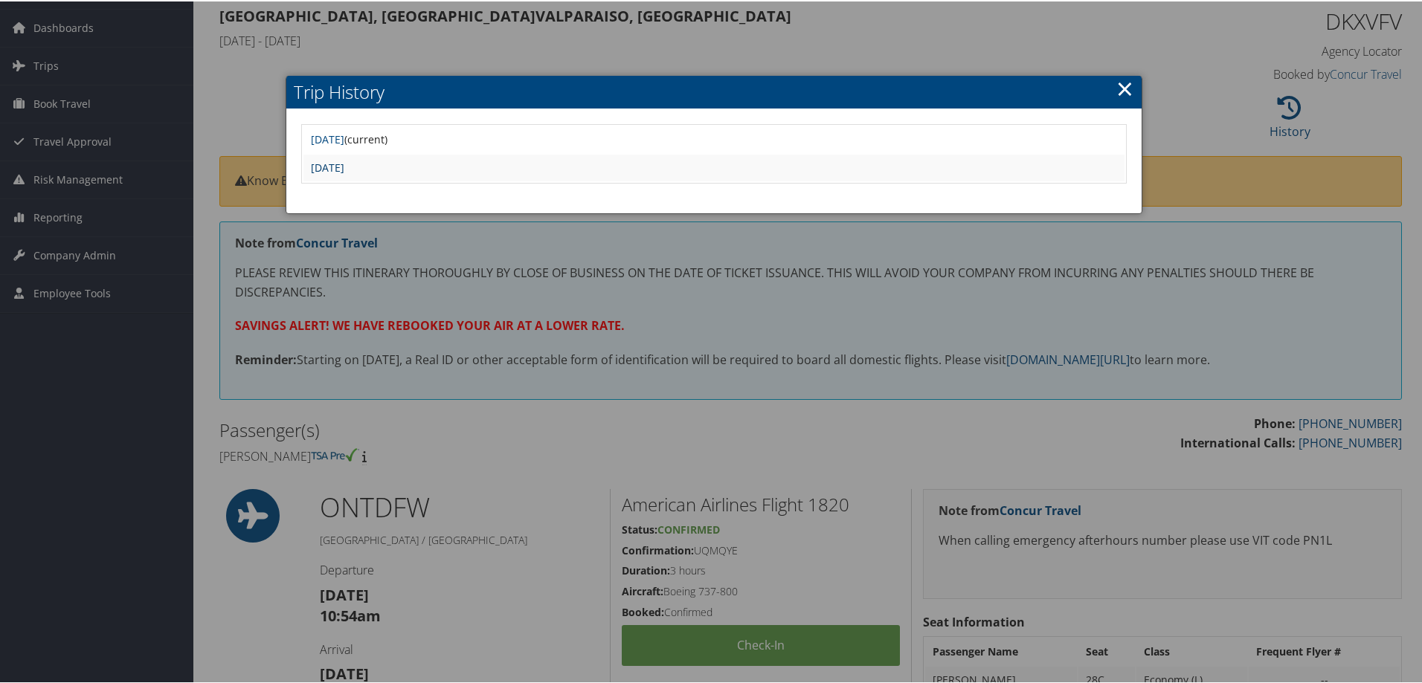
click at [344, 162] on link "[DATE]" at bounding box center [327, 166] width 33 height 14
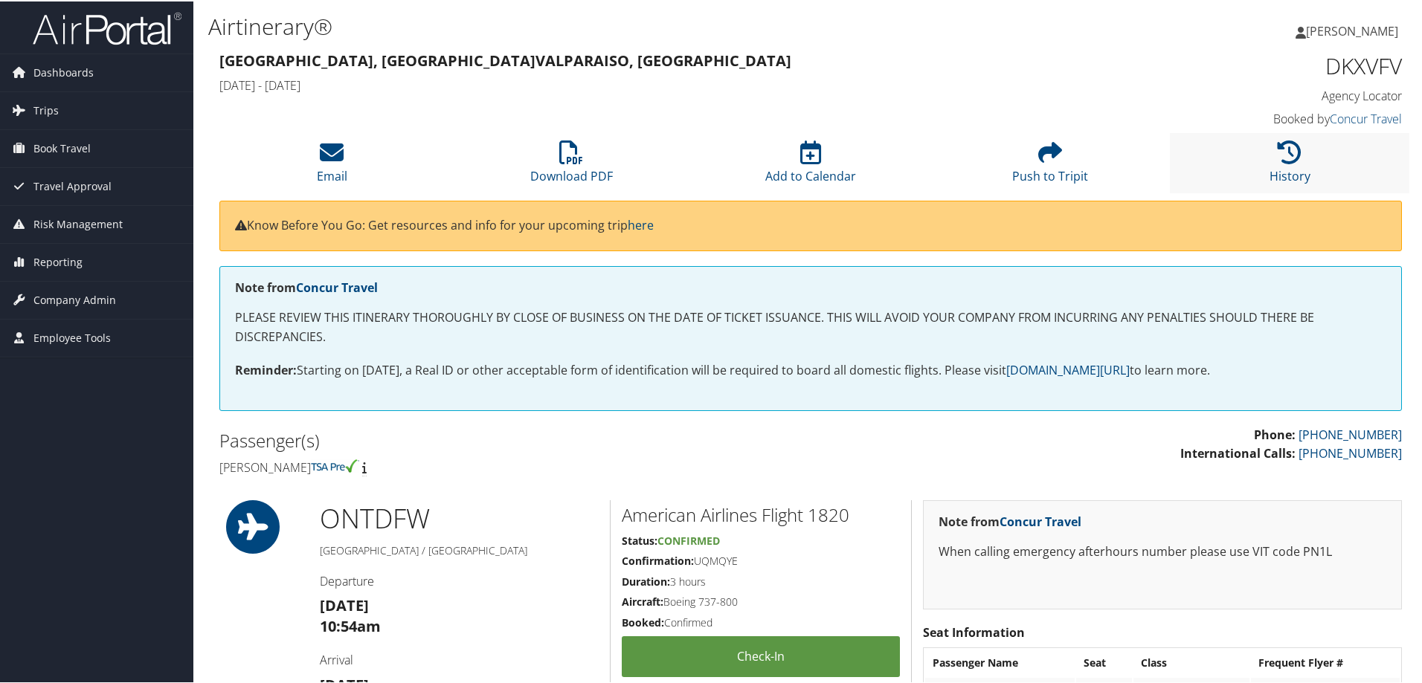
click at [1309, 158] on li "History" at bounding box center [1289, 162] width 239 height 60
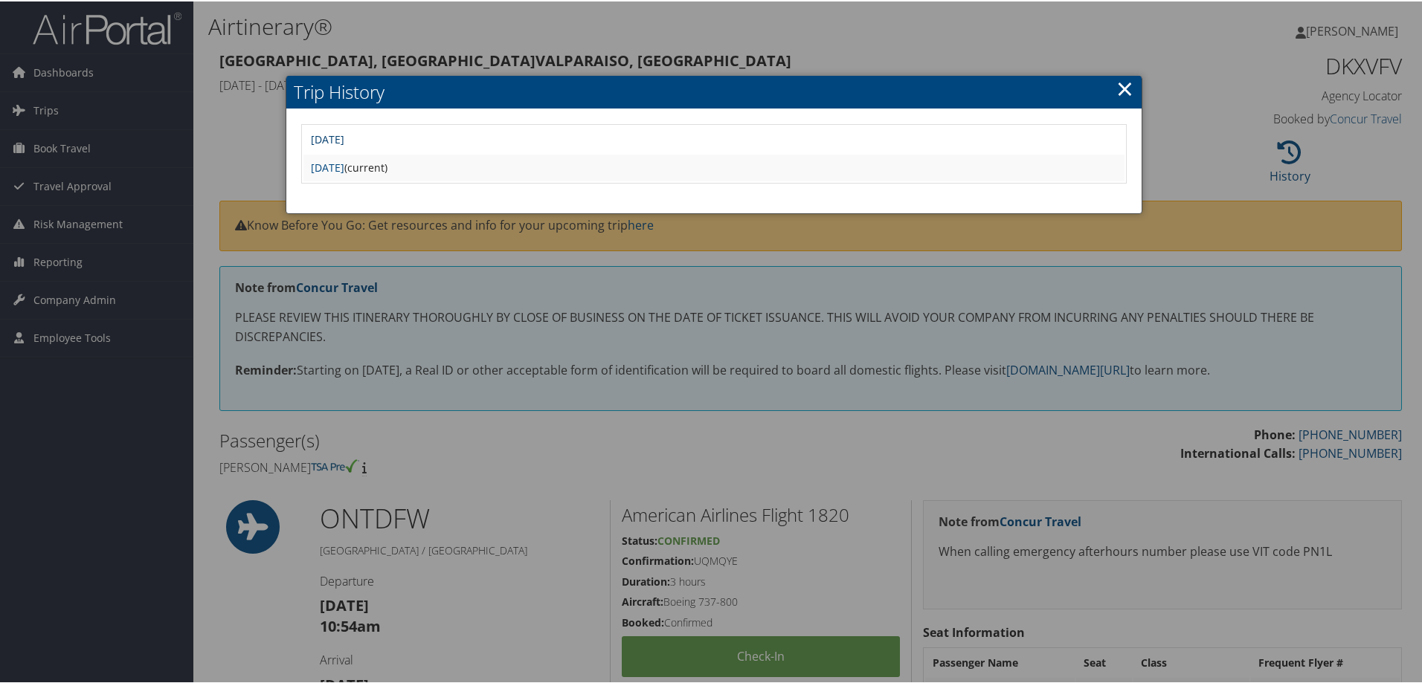
click at [344, 138] on link "[DATE]" at bounding box center [327, 138] width 33 height 14
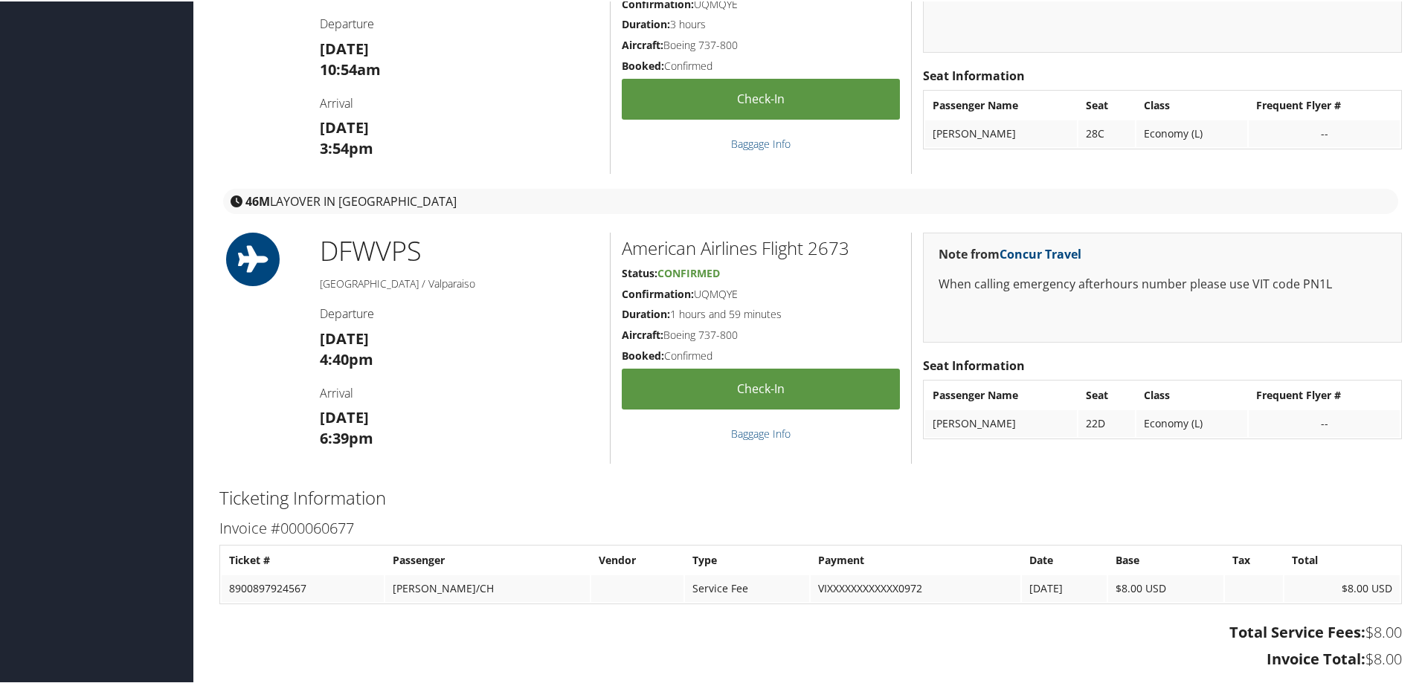
scroll to position [372, 0]
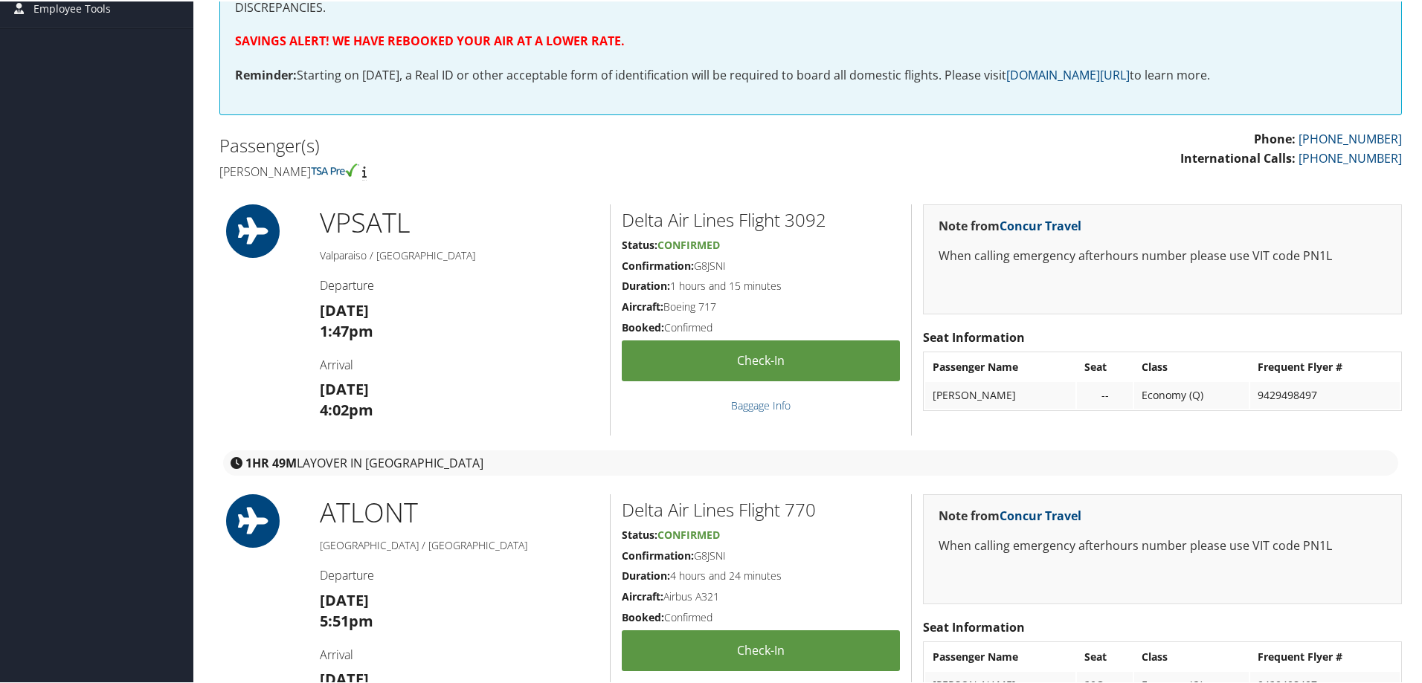
scroll to position [74, 0]
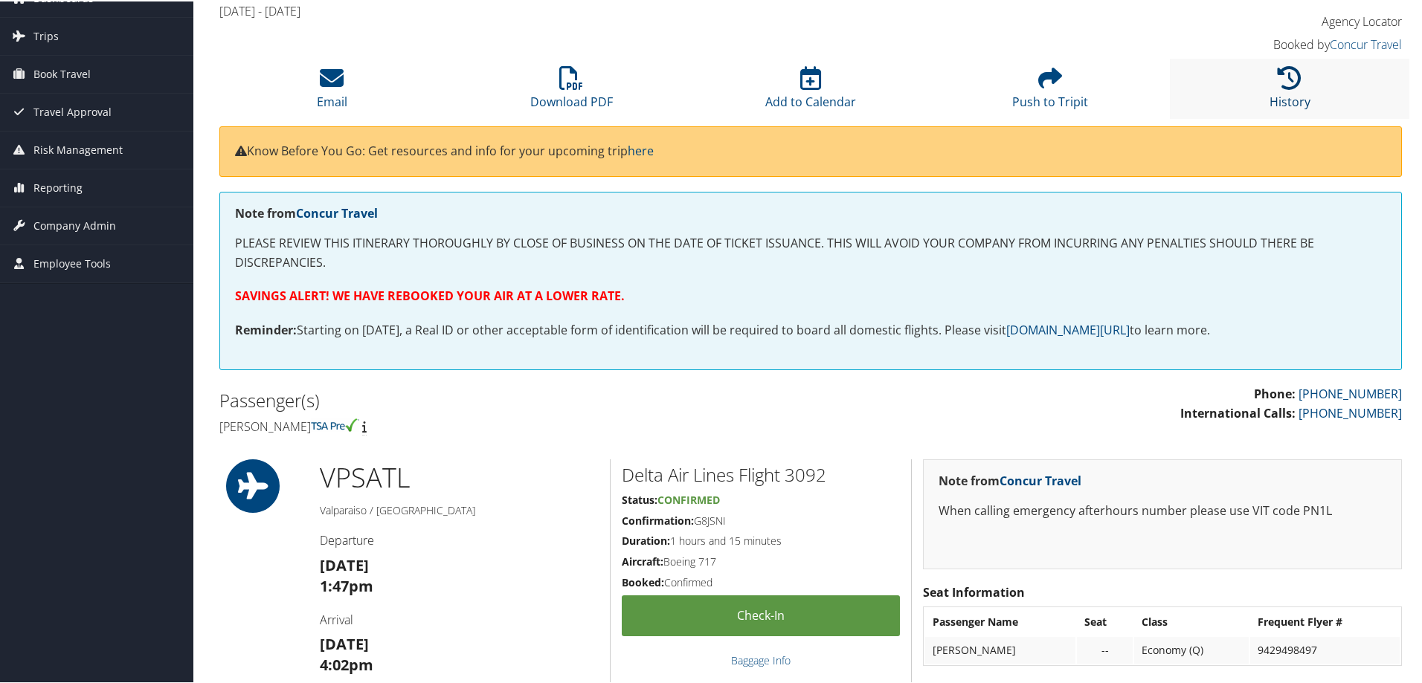
click at [1291, 80] on icon at bounding box center [1289, 77] width 24 height 24
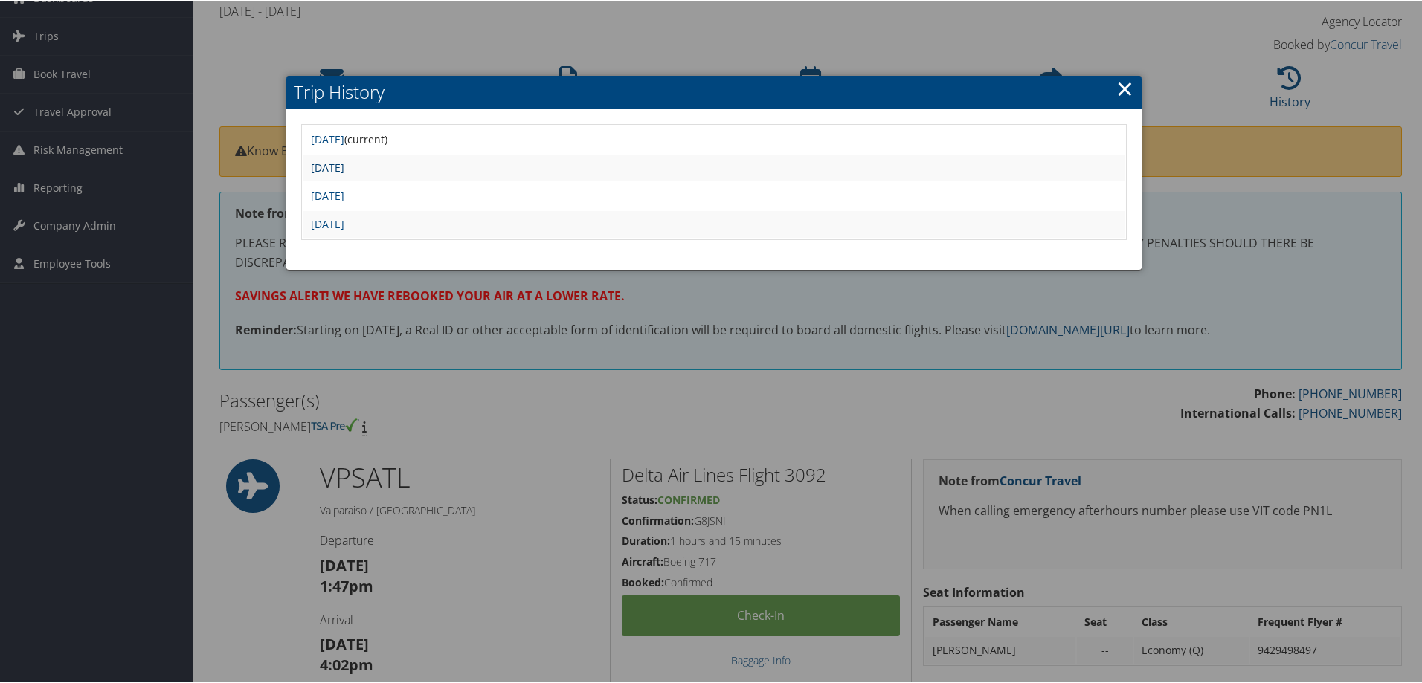
click at [344, 170] on link "[DATE]" at bounding box center [327, 166] width 33 height 14
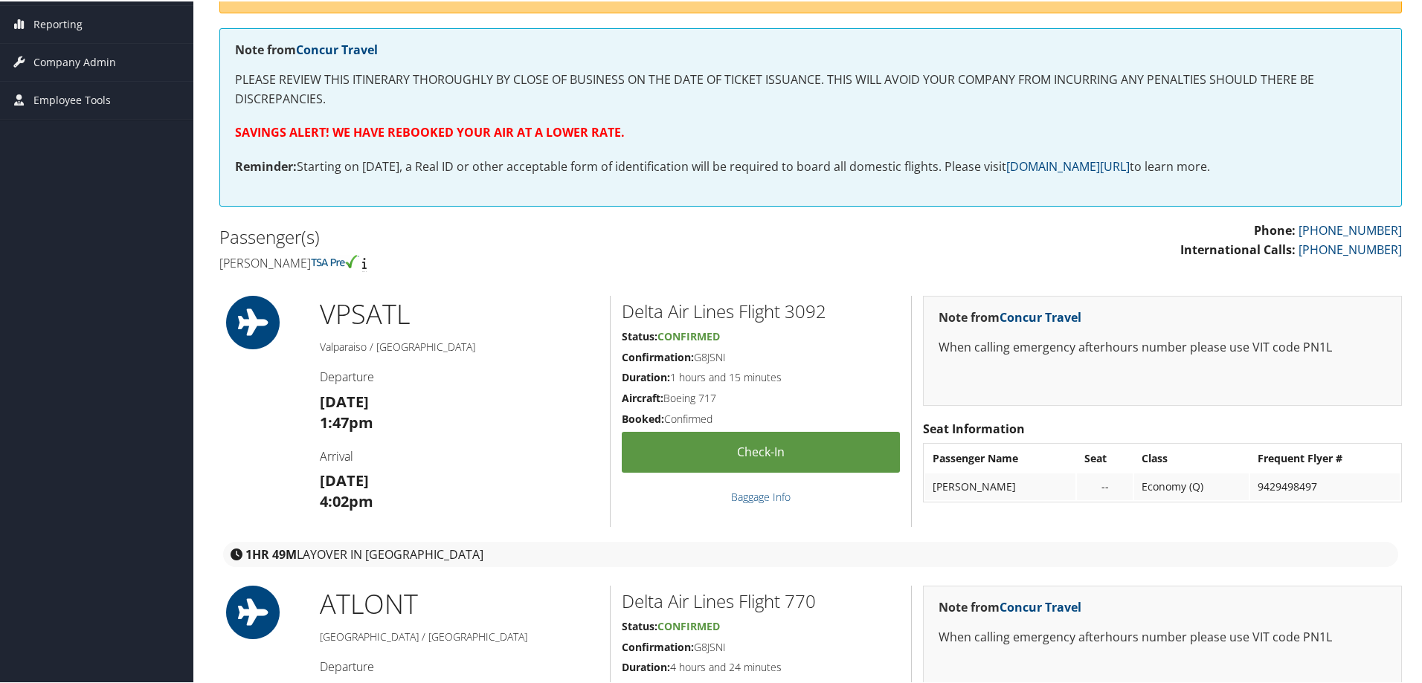
scroll to position [82, 0]
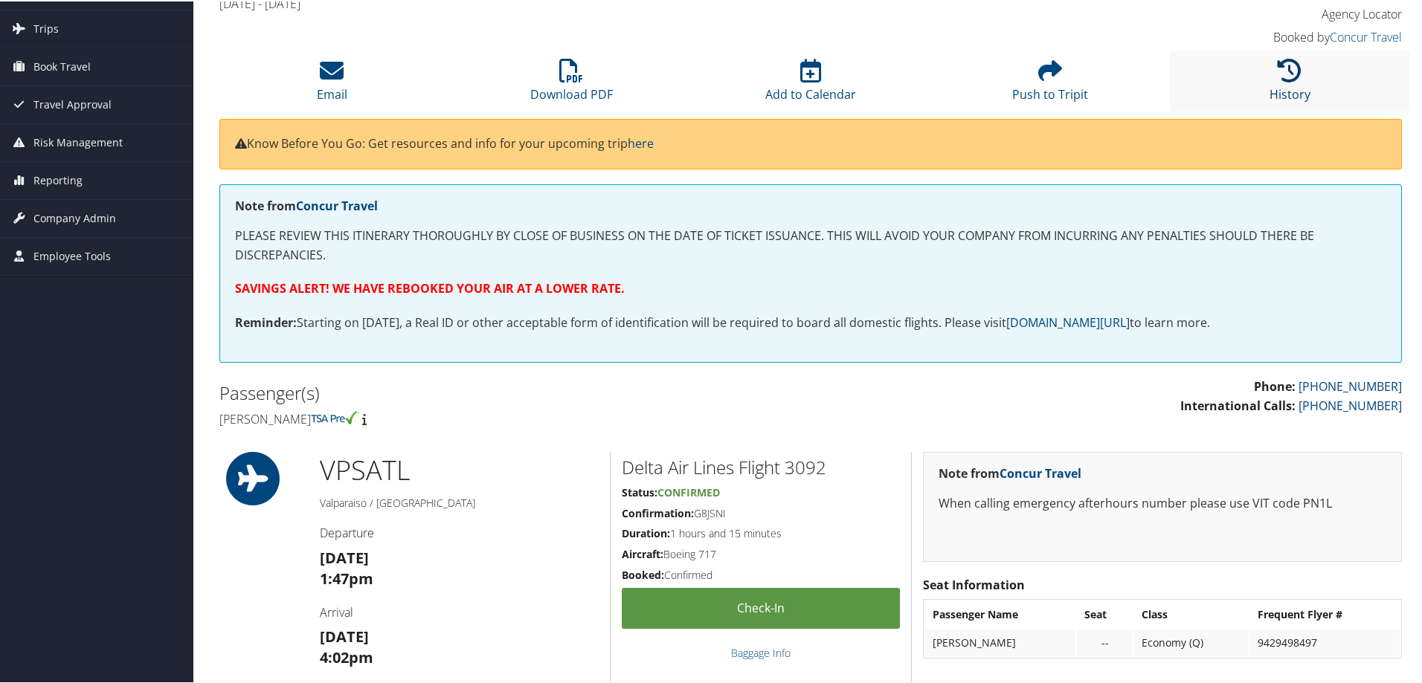
click at [1280, 79] on icon at bounding box center [1289, 69] width 24 height 24
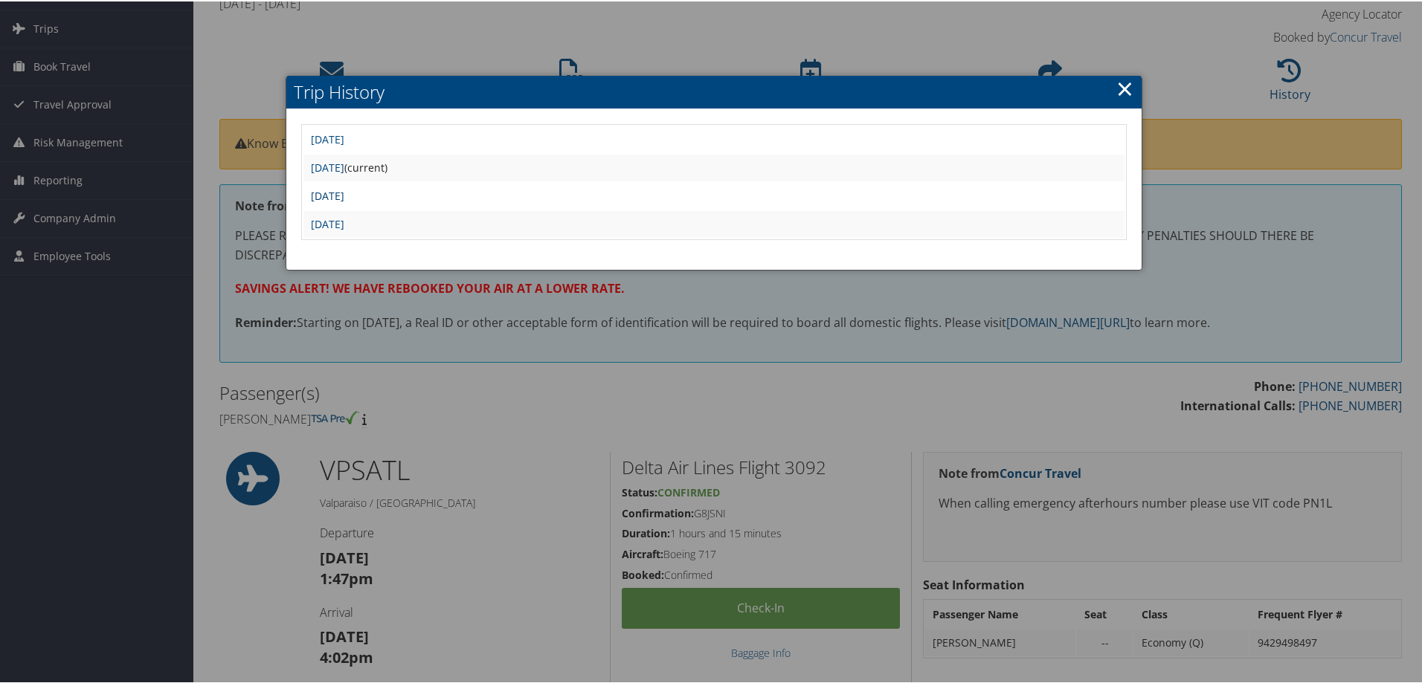
click at [344, 190] on link "Tue Sep 16 17:46:54 MDT 2025" at bounding box center [327, 194] width 33 height 14
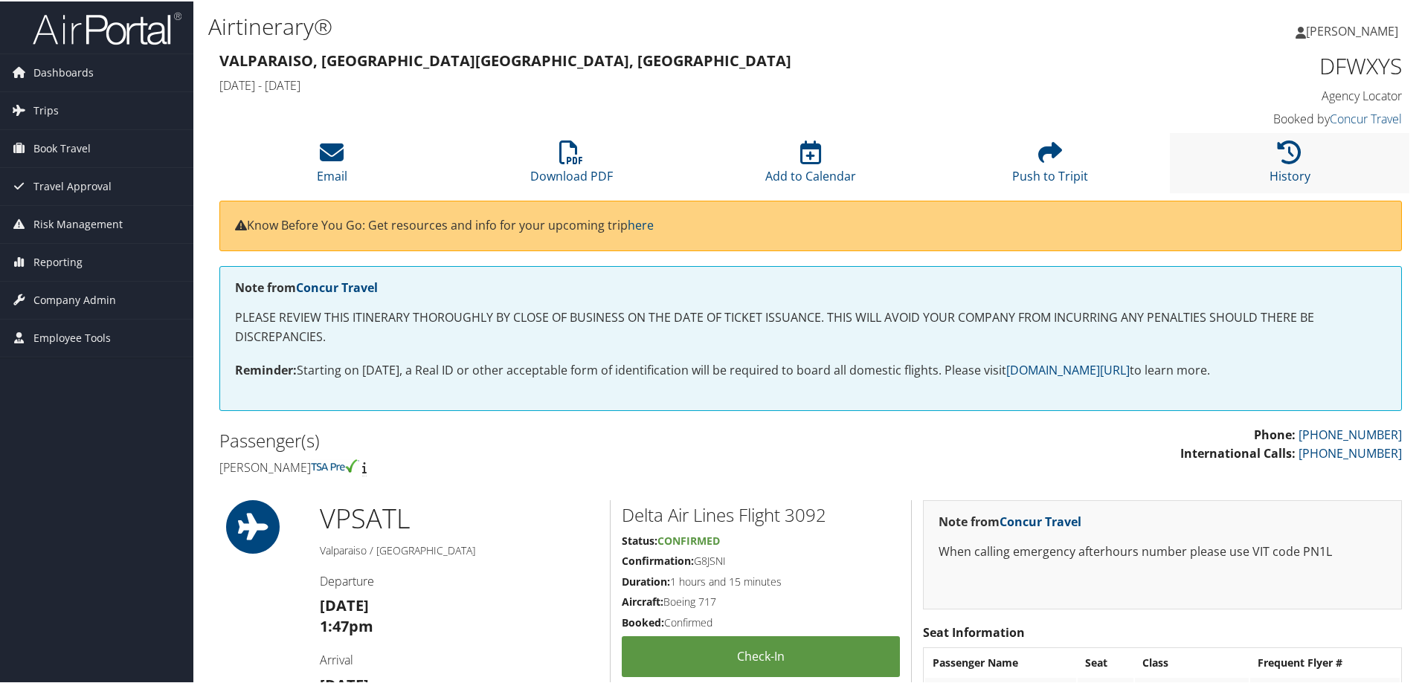
click at [1289, 166] on li "History" at bounding box center [1289, 162] width 239 height 60
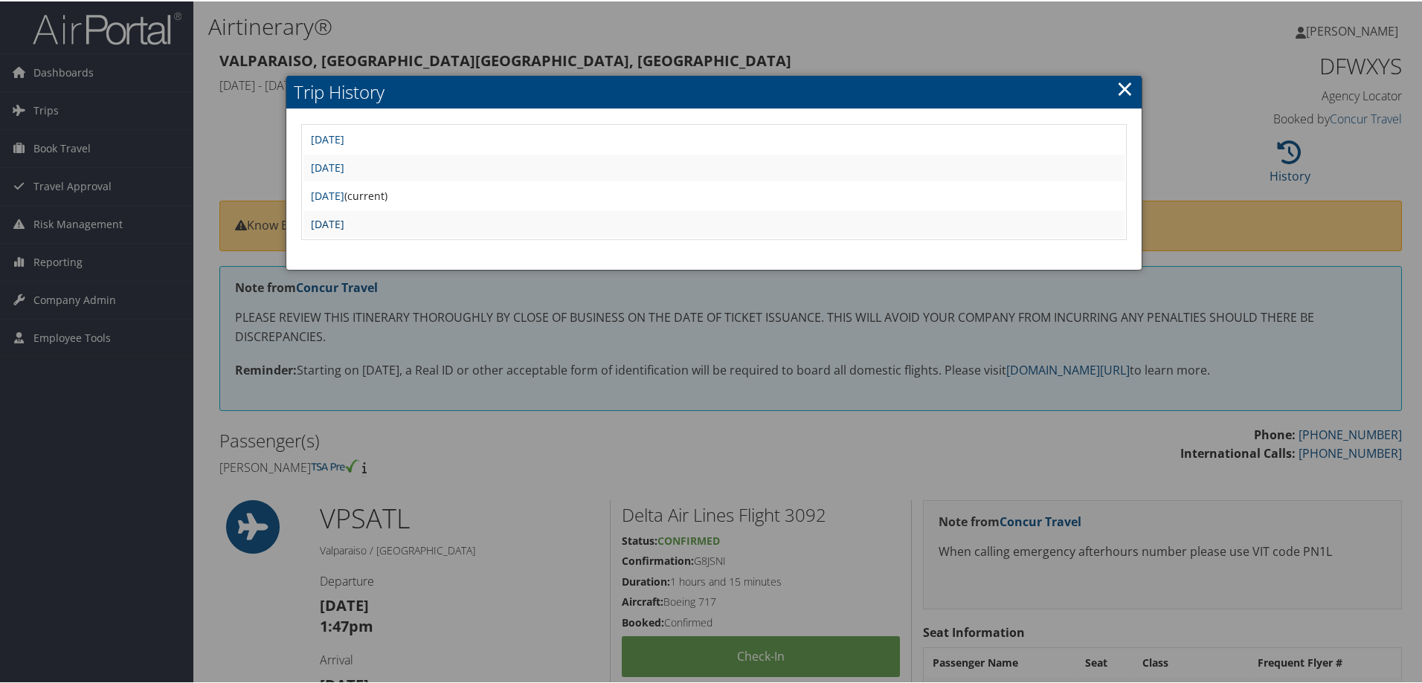
click at [344, 225] on link "[DATE]" at bounding box center [327, 223] width 33 height 14
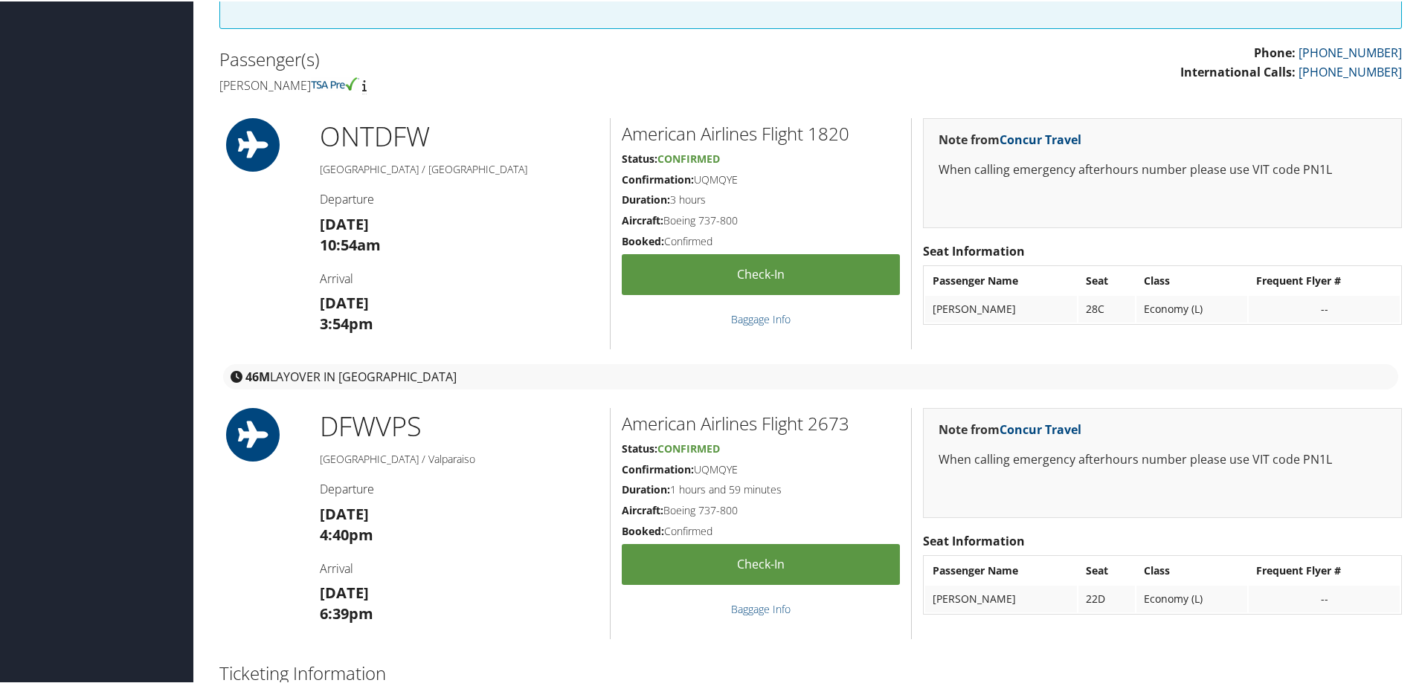
scroll to position [119, 0]
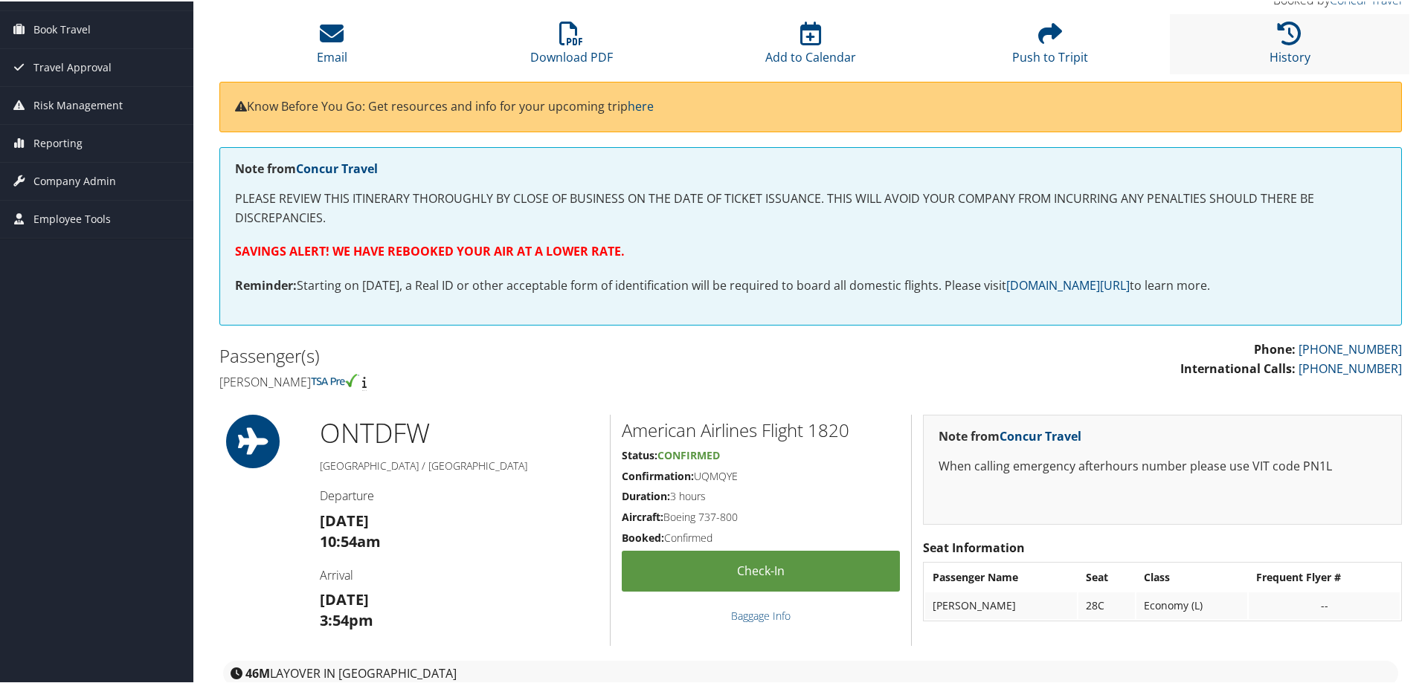
click at [1257, 42] on li "History" at bounding box center [1289, 43] width 239 height 60
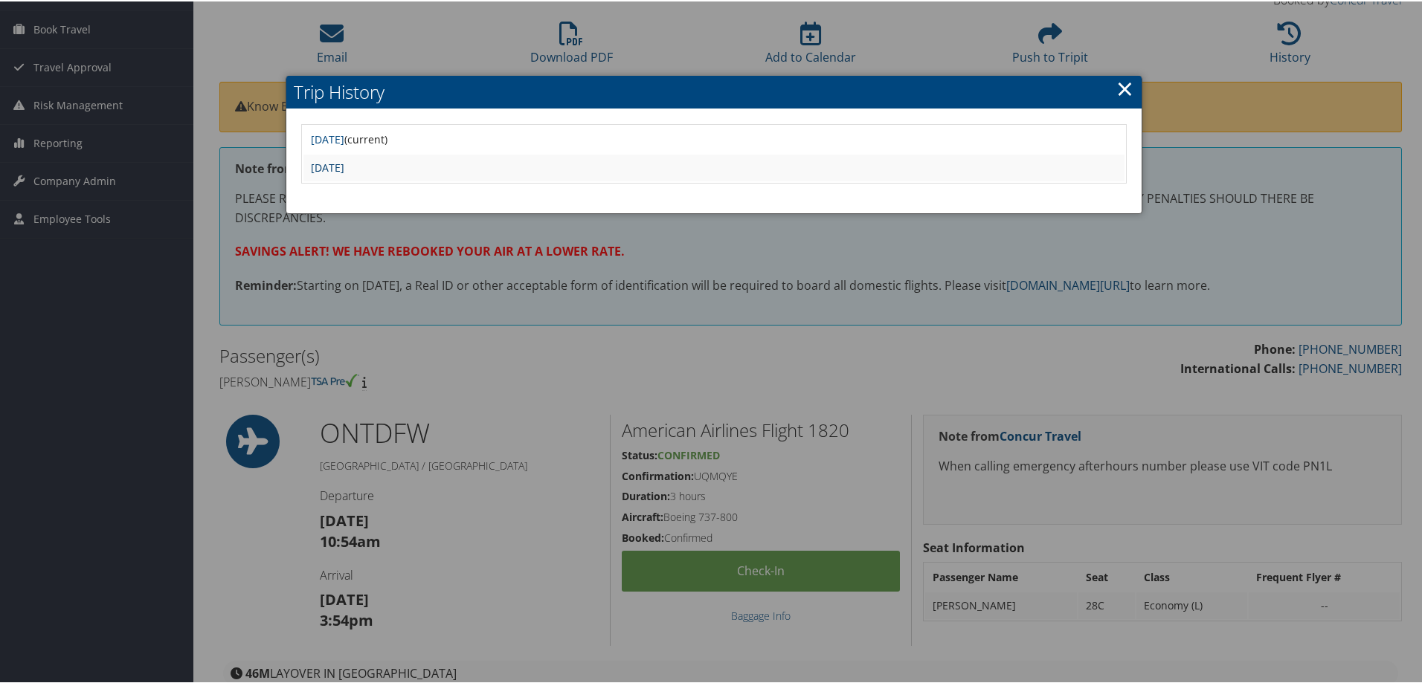
click at [344, 164] on link "Mon Sep 29 21:36:14 MDT 2025" at bounding box center [327, 166] width 33 height 14
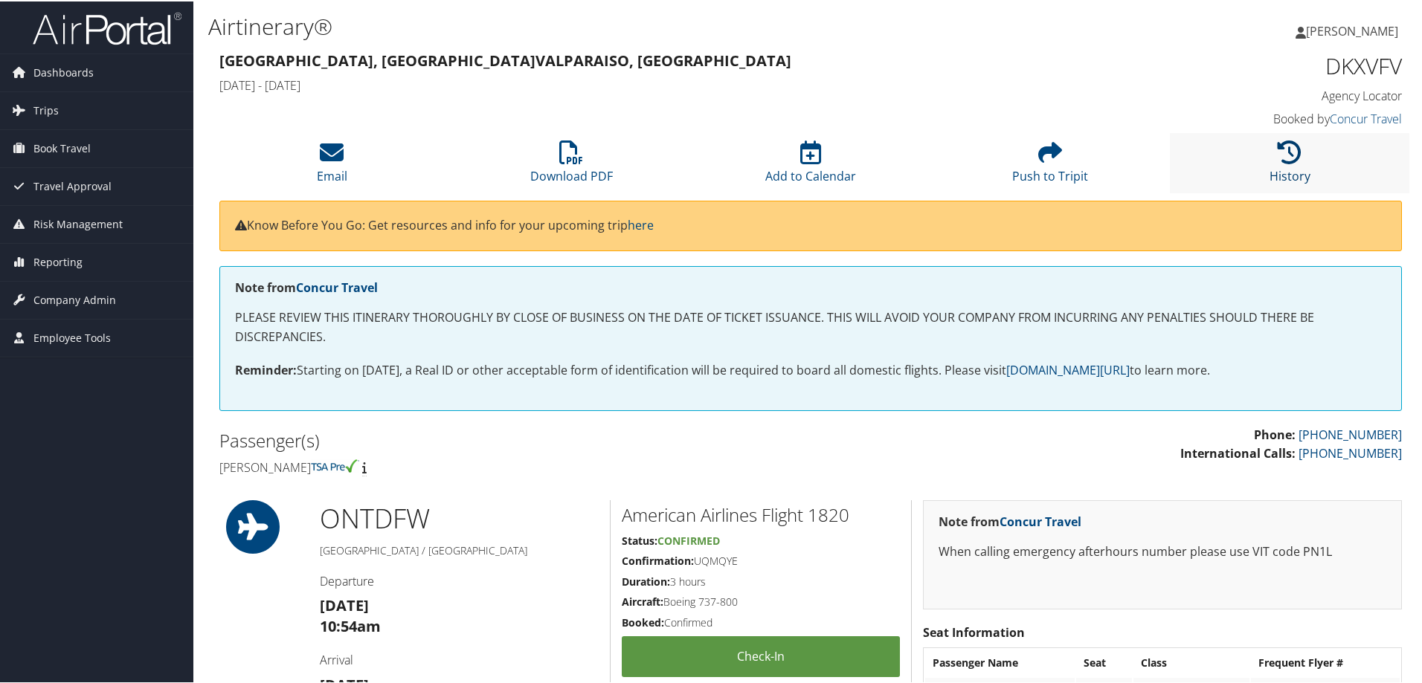
click at [1277, 150] on icon at bounding box center [1289, 151] width 24 height 24
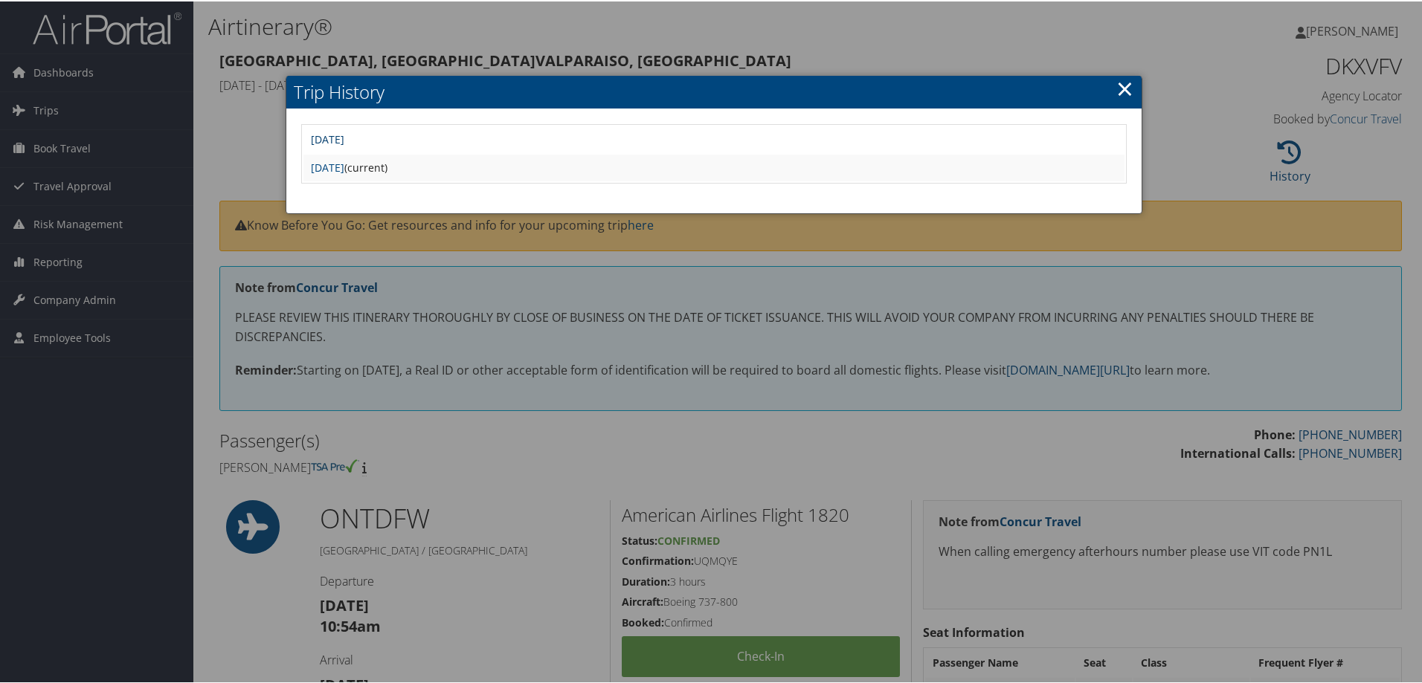
click at [344, 135] on link "[DATE]" at bounding box center [327, 138] width 33 height 14
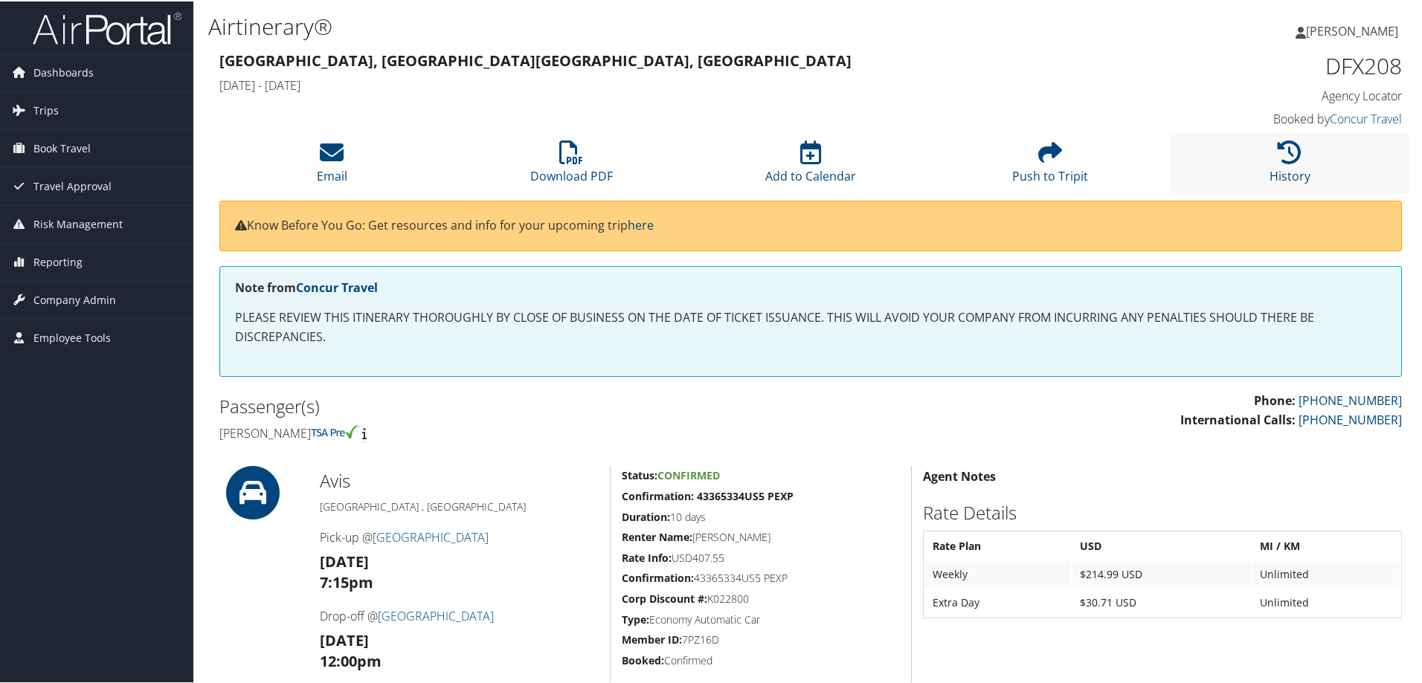
click at [1267, 160] on li "History" at bounding box center [1289, 162] width 239 height 60
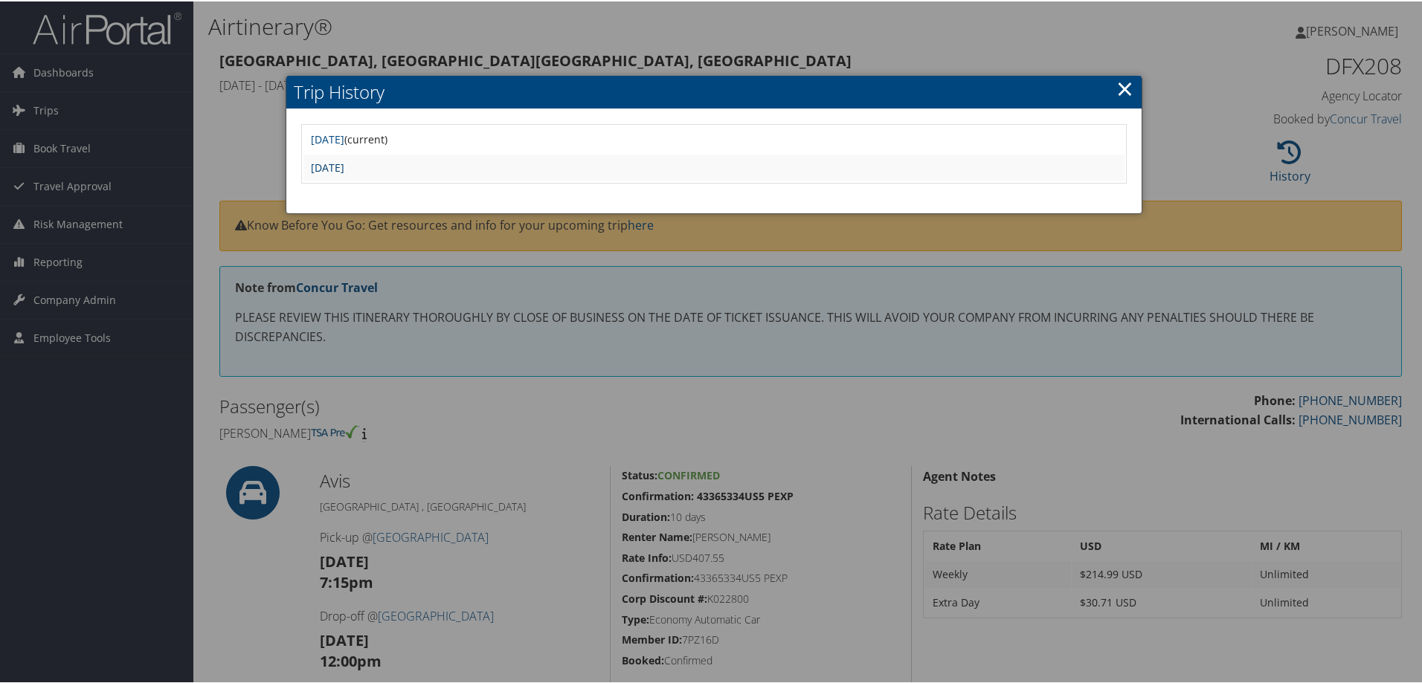
click at [344, 163] on link "Tue Sep 16 17:31:58 MDT 2025" at bounding box center [327, 166] width 33 height 14
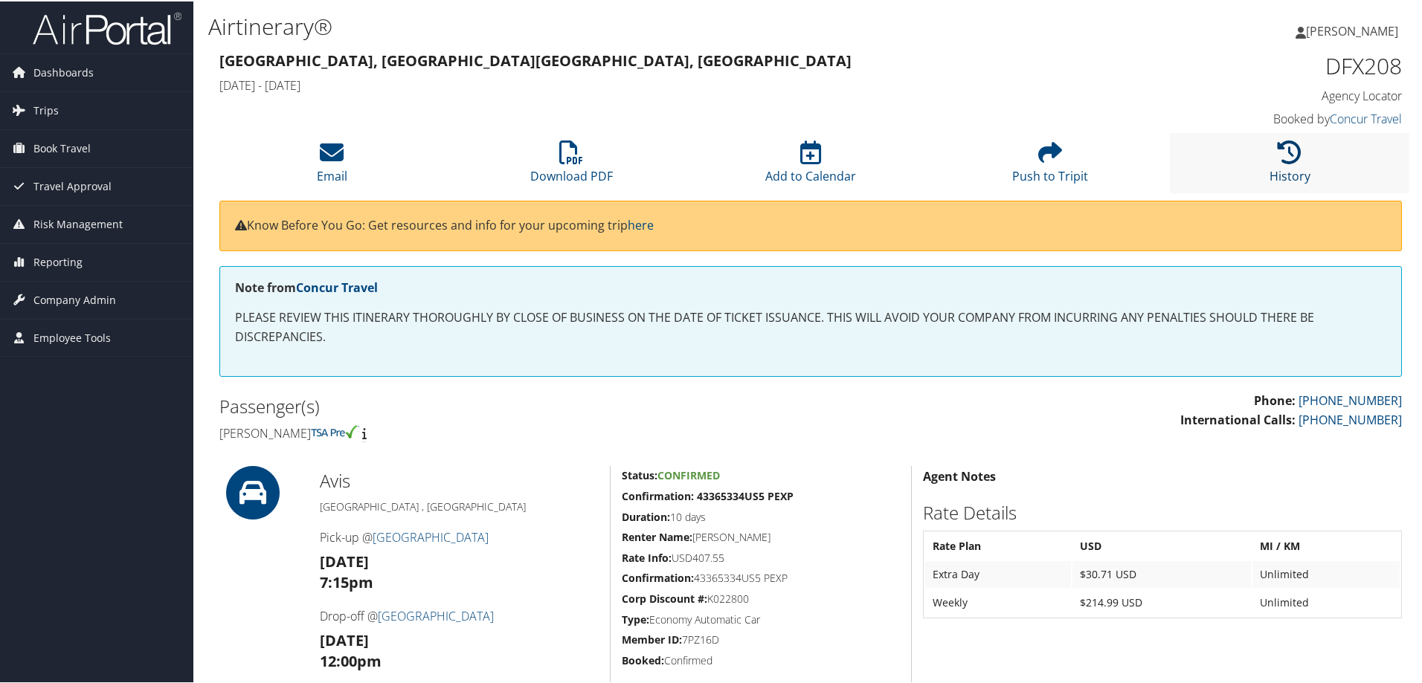
click at [1283, 153] on icon at bounding box center [1289, 151] width 24 height 24
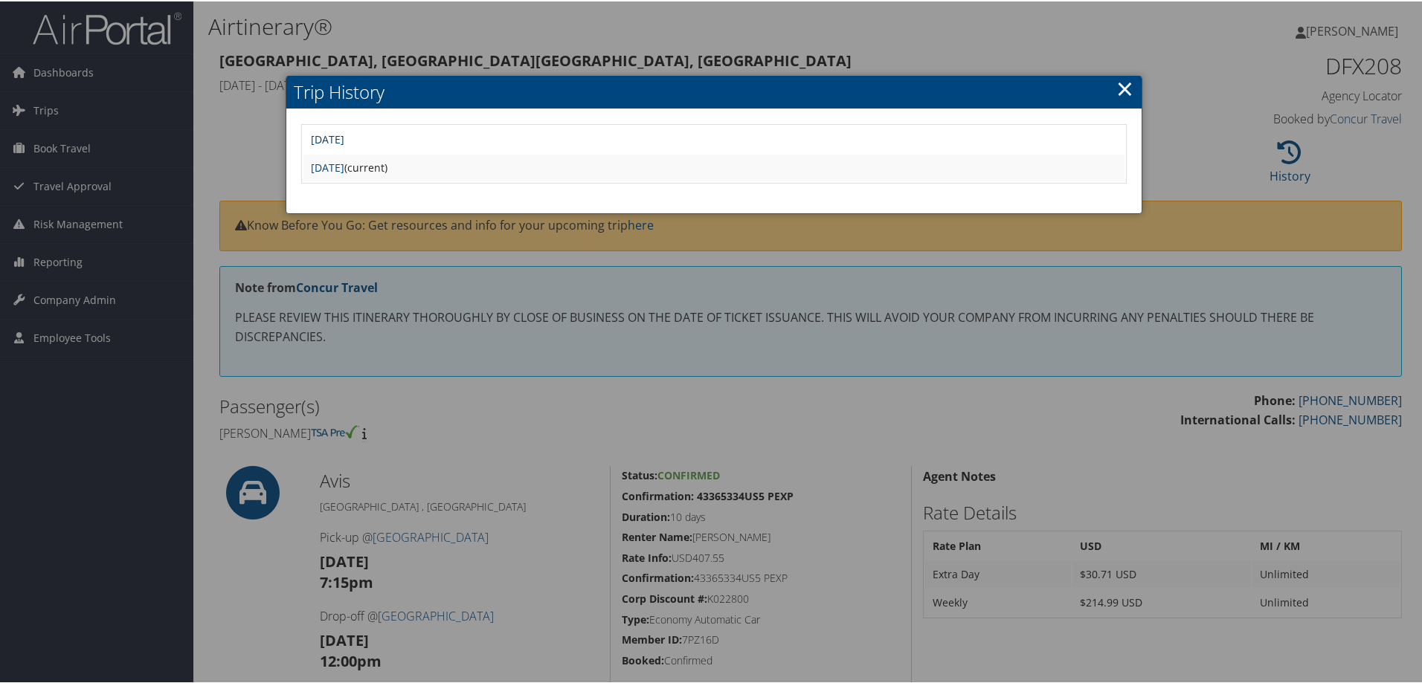
click at [344, 139] on link "Tue Sep 16 19:42:23 MDT 2025" at bounding box center [327, 138] width 33 height 14
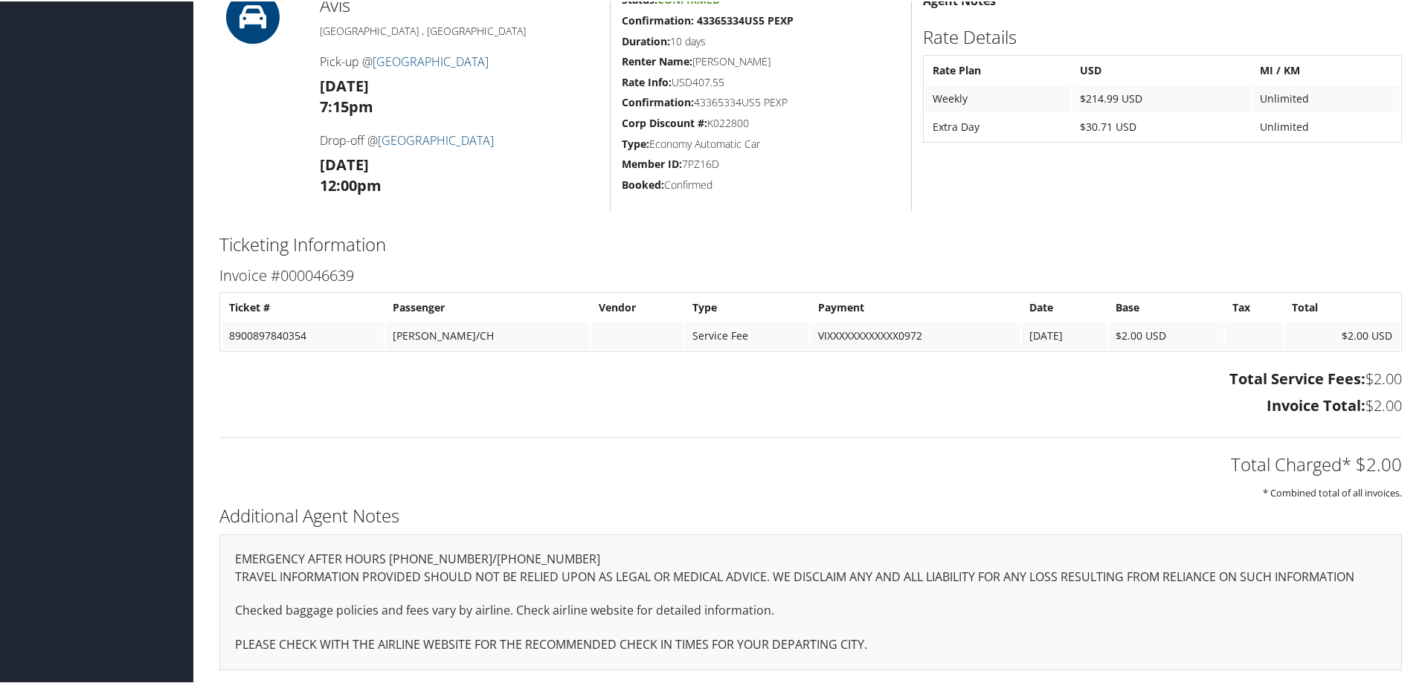
scroll to position [477, 0]
